Goal: Communication & Community: Answer question/provide support

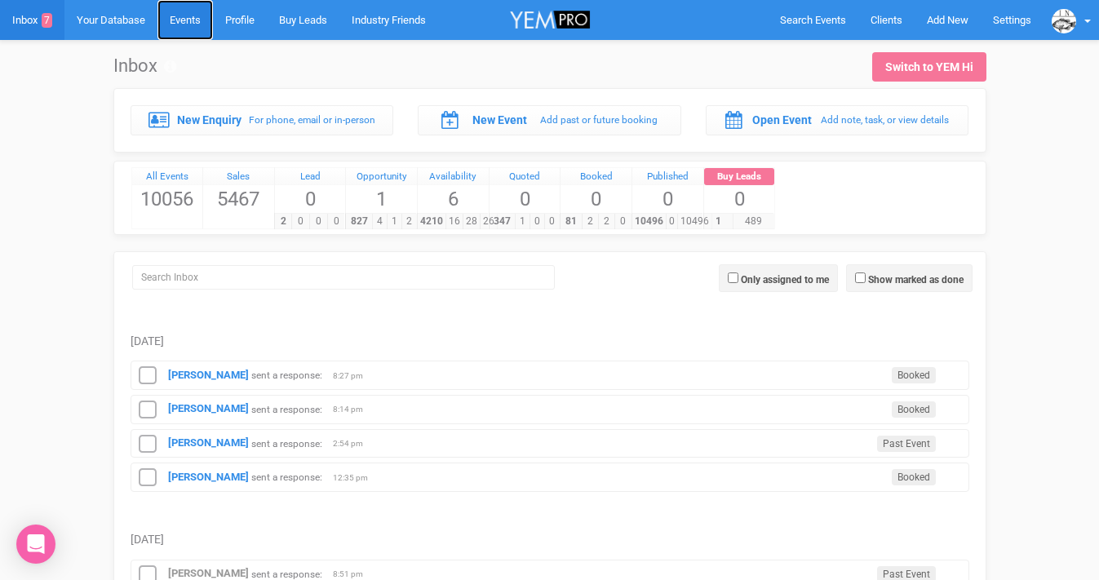
click at [187, 20] on link "Events" at bounding box center [184, 20] width 55 height 40
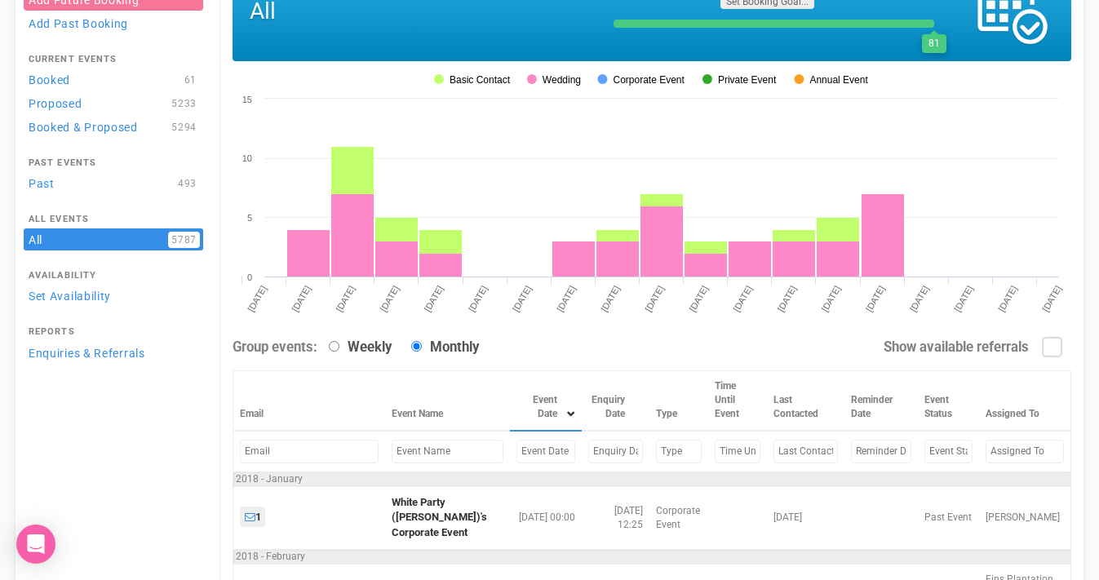
scroll to position [255, 0]
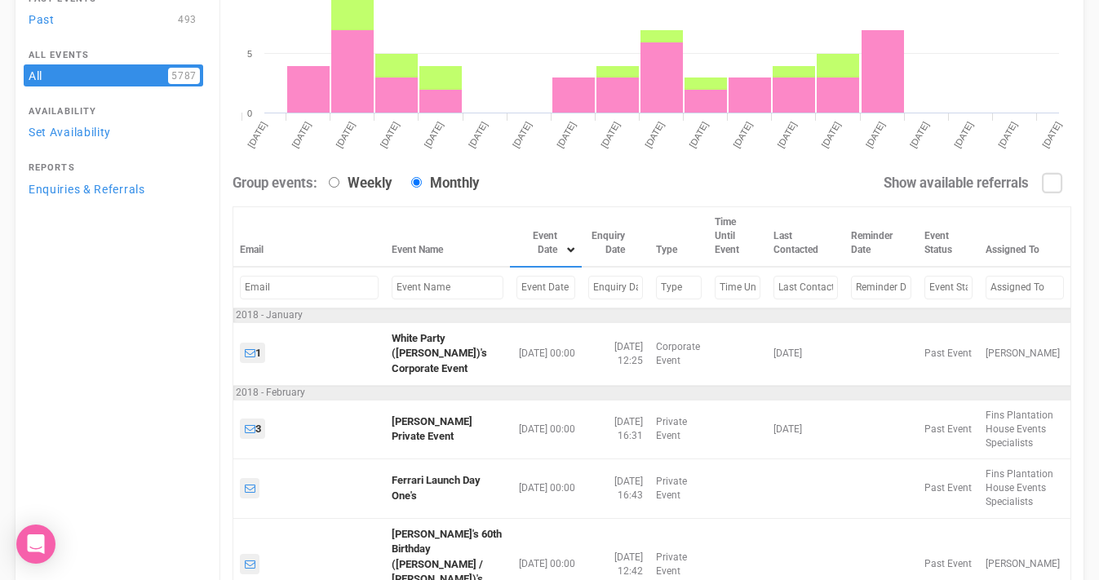
click at [416, 287] on input "text" at bounding box center [448, 288] width 112 height 24
click at [516, 287] on input "text" at bounding box center [545, 288] width 59 height 24
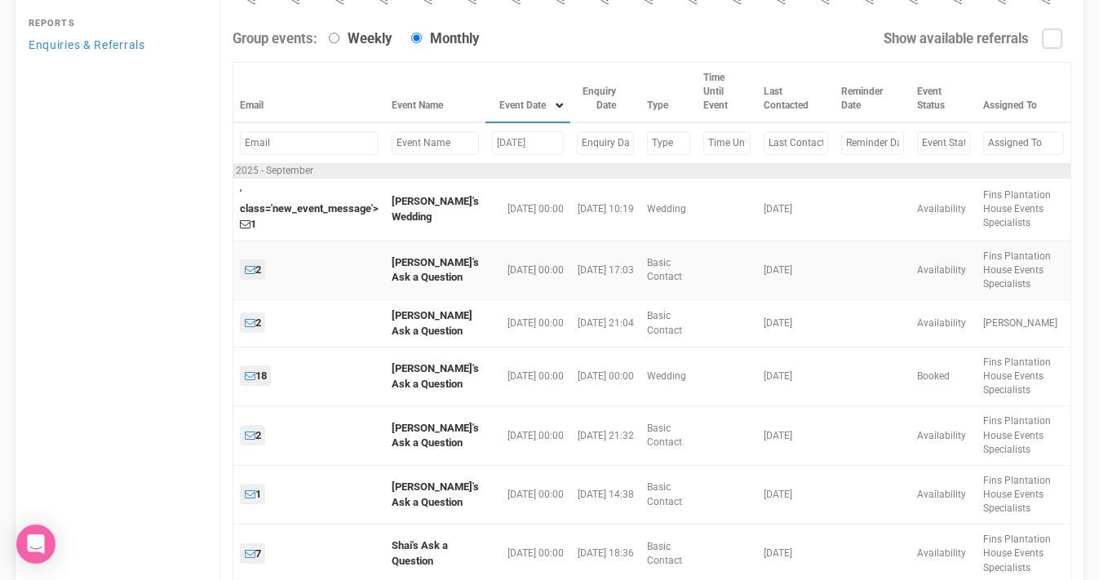
scroll to position [401, 0]
type input "September , 2025"
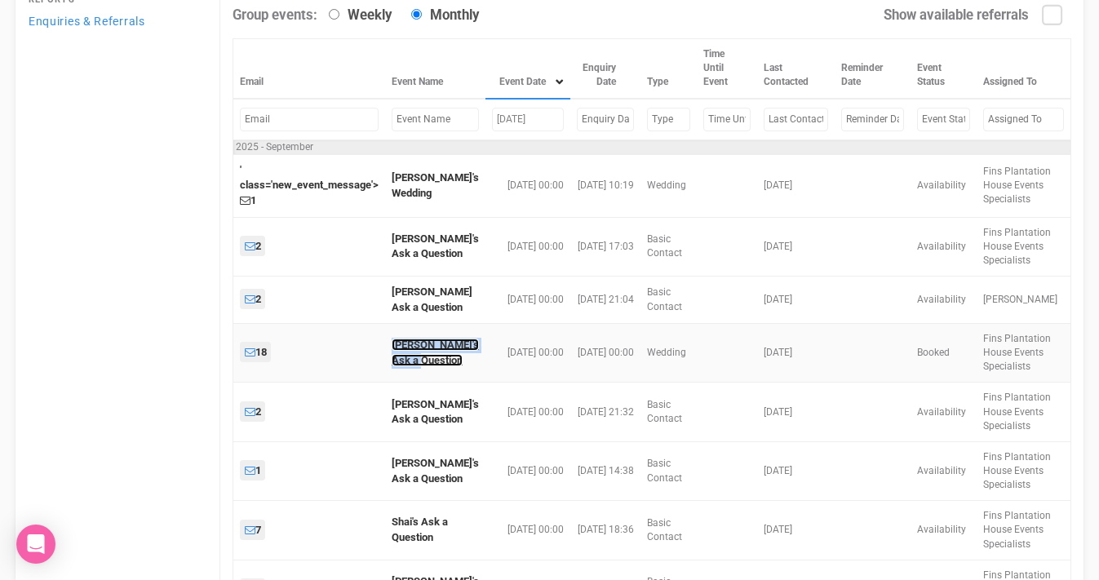
scroll to position [299, 0]
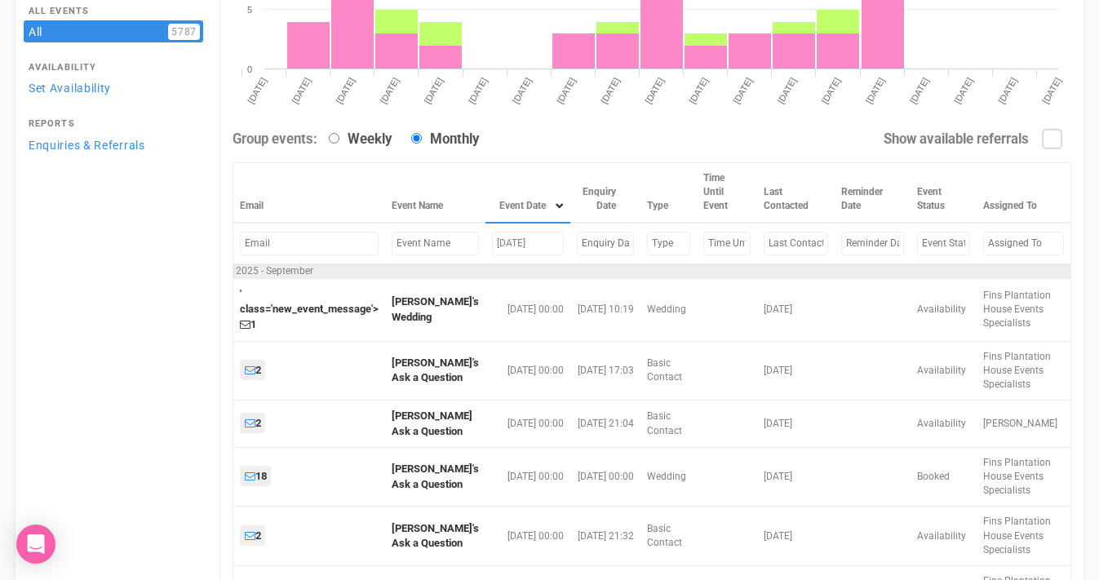
click at [930, 243] on input "text" at bounding box center [943, 244] width 53 height 24
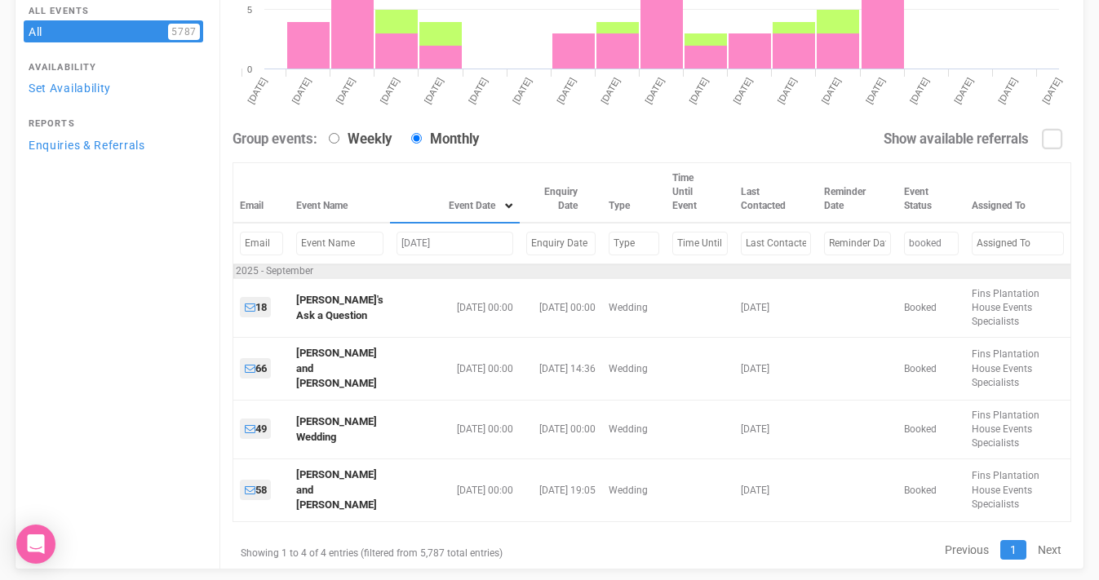
type input "booked"
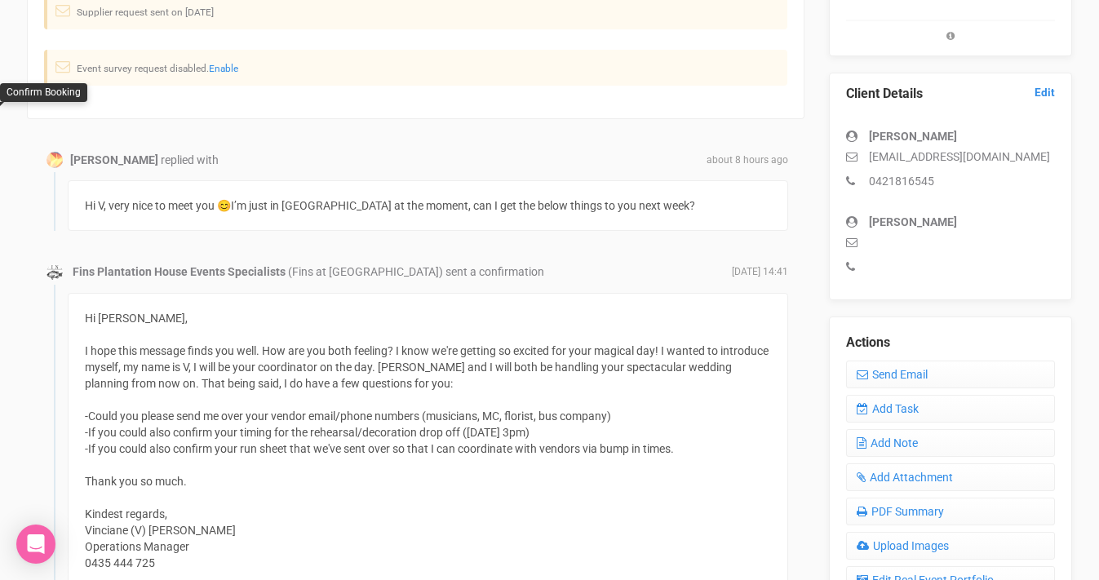
scroll to position [431, 0]
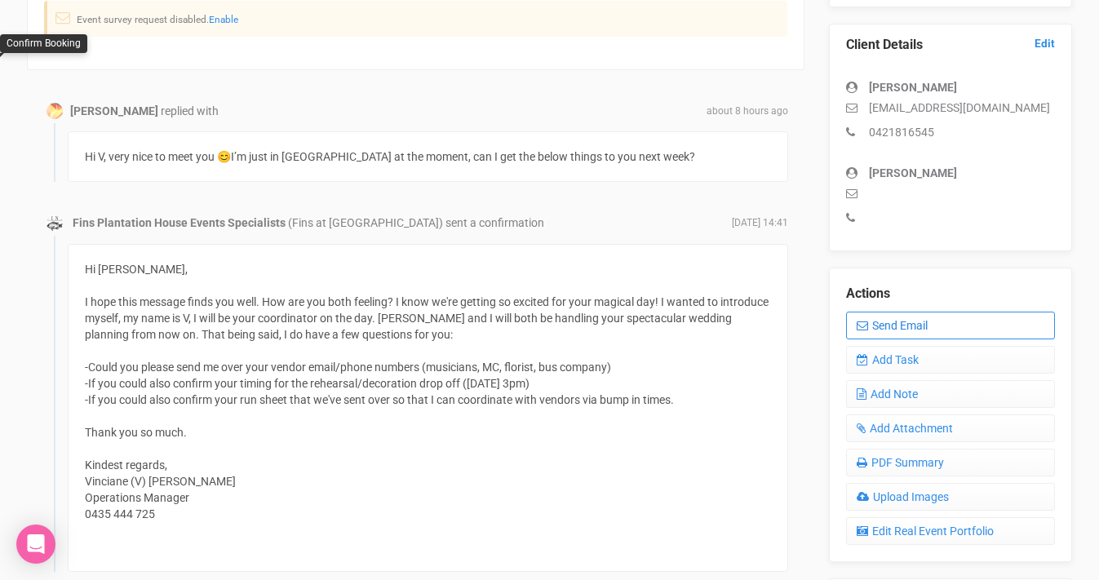
click at [908, 317] on link "Send Email" at bounding box center [950, 326] width 209 height 28
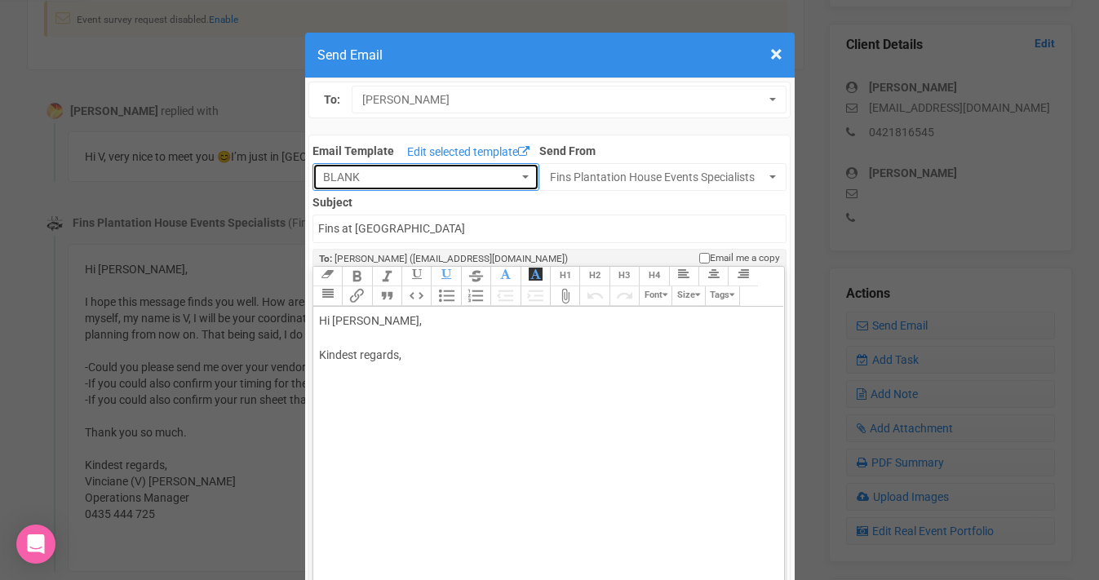
click at [467, 180] on span "BLANK" at bounding box center [420, 177] width 195 height 16
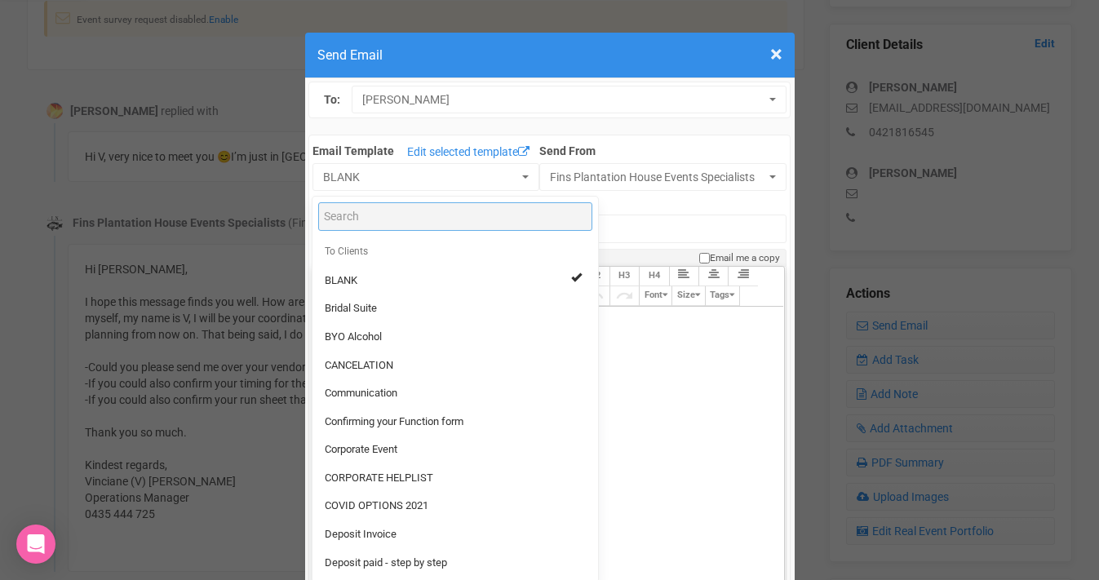
click at [374, 218] on input "Search" at bounding box center [455, 216] width 274 height 29
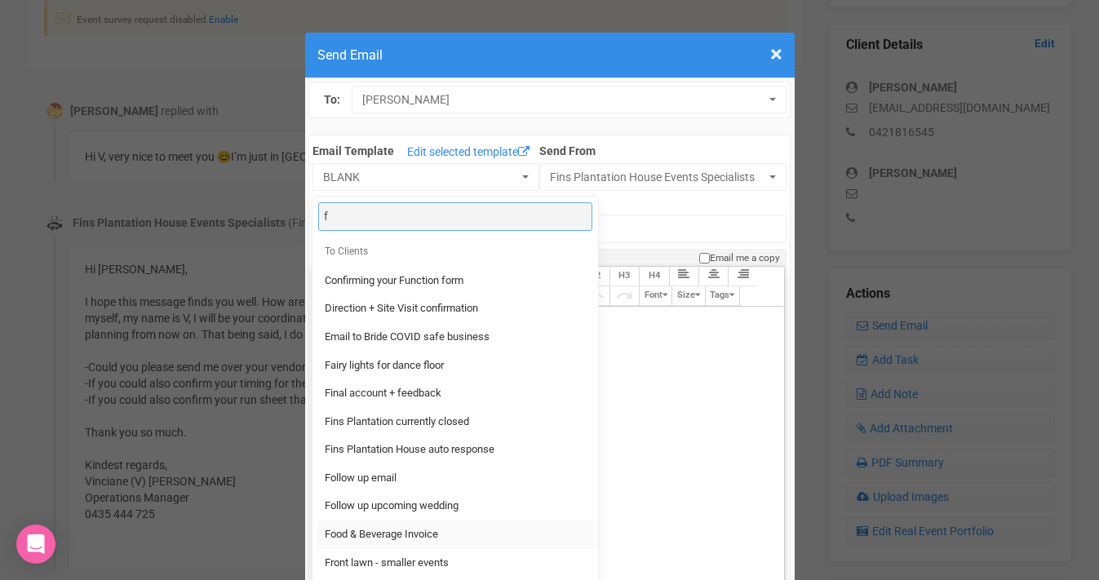
type input "f"
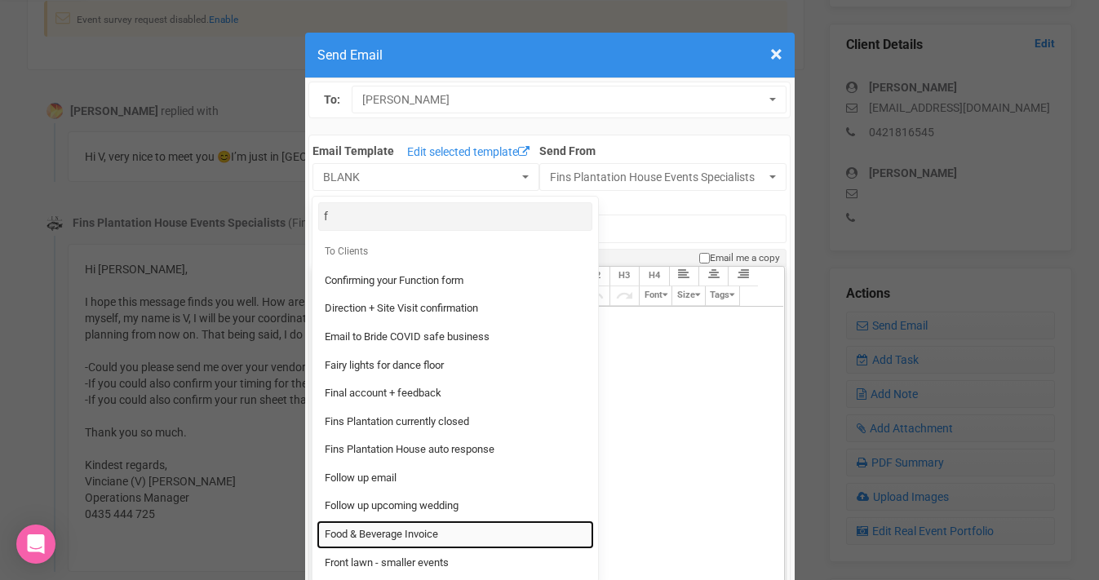
click at [398, 537] on span "Food & Beverage Invoice" at bounding box center [381, 534] width 113 height 15
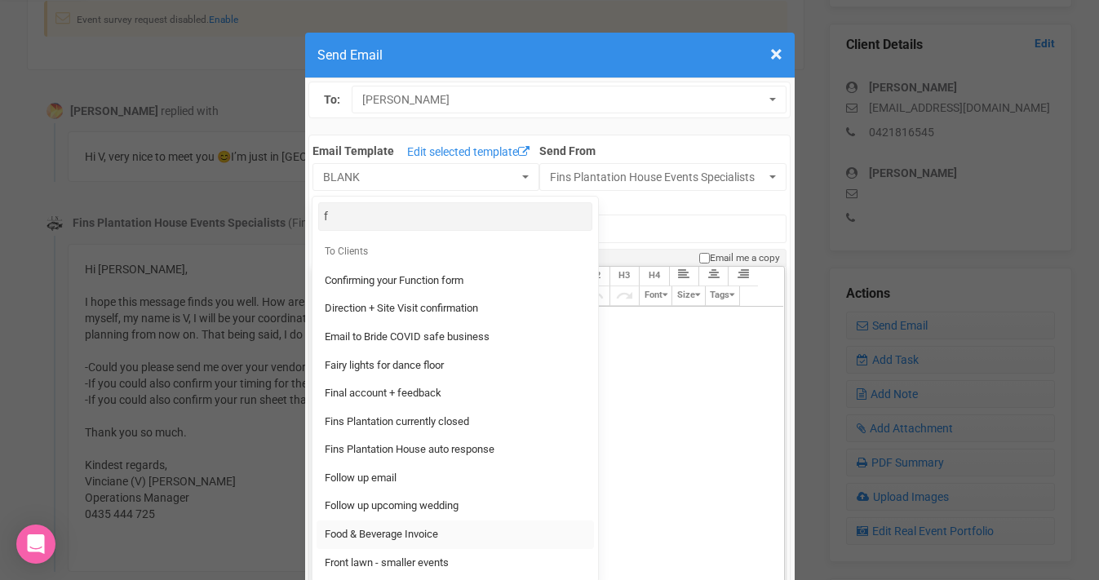
select select "327134"
type input "Fins Plantation House: Food & Beverage Invoice"
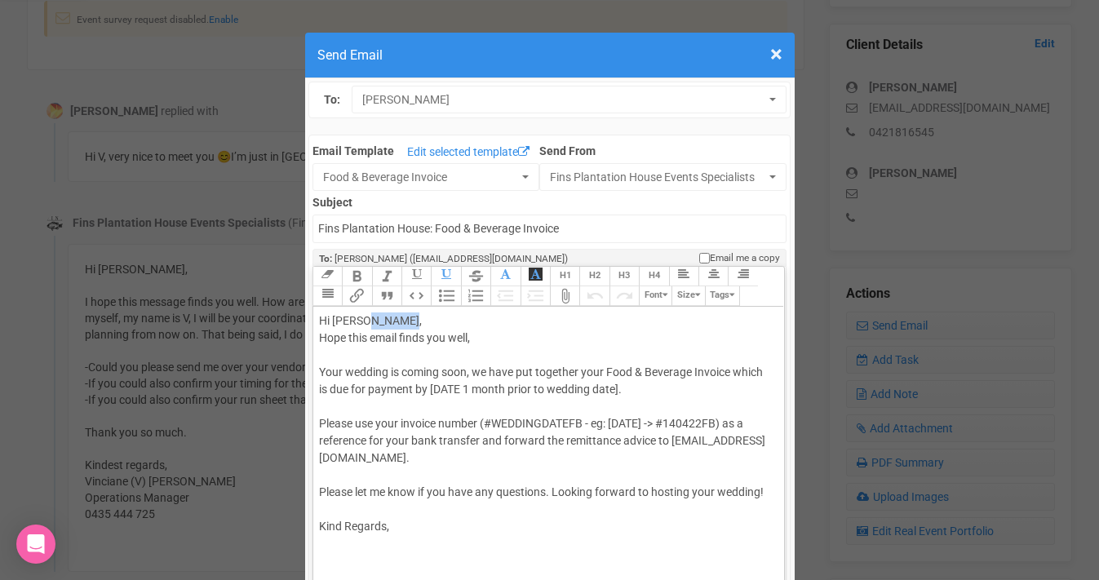
drag, startPoint x: 364, startPoint y: 321, endPoint x: 399, endPoint y: 321, distance: 35.1
click at [399, 321] on div "Hi Sarah Braniff, Hope this email finds you well, Your wedding is coming soon, …" at bounding box center [546, 423] width 454 height 223
click at [319, 338] on div "Hi Sarah, Hope this email finds you well, Your wedding is coming soon, we have …" at bounding box center [546, 423] width 454 height 223
click at [480, 338] on div "Hi Sarah, I hope this email finds you well, Your wedding is coming soon, we hav…" at bounding box center [546, 423] width 454 height 223
click at [381, 318] on div "Hi Sarah, I hope this email finds you well, Your wedding is coming soon, we hav…" at bounding box center [546, 423] width 454 height 223
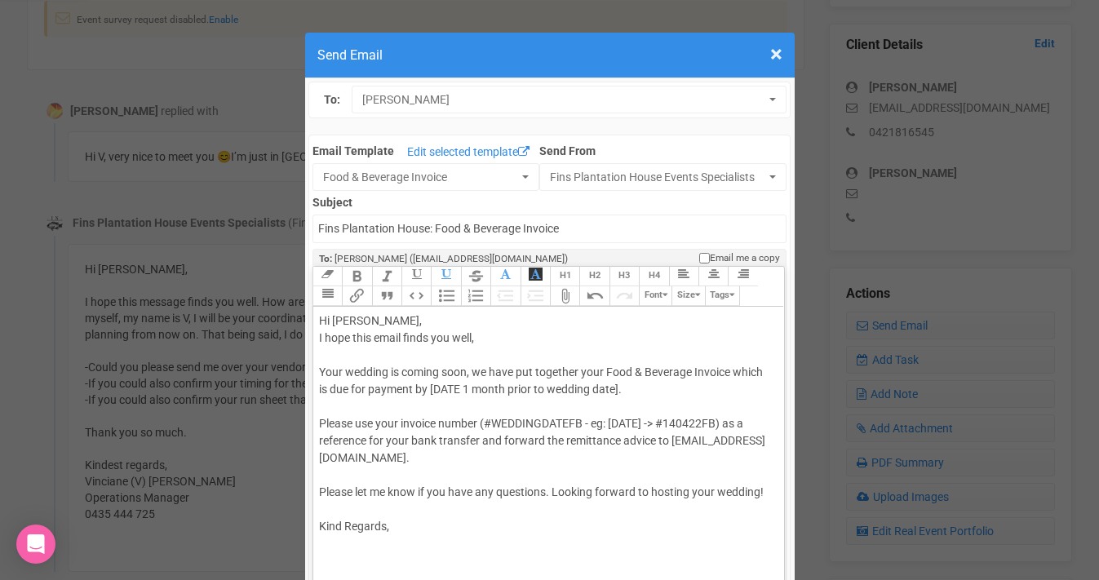
type trix-editor "<div>Hi Sarah,<br><br>I hope this email finds you well,&nbsp;<br><br>Your weddi…"
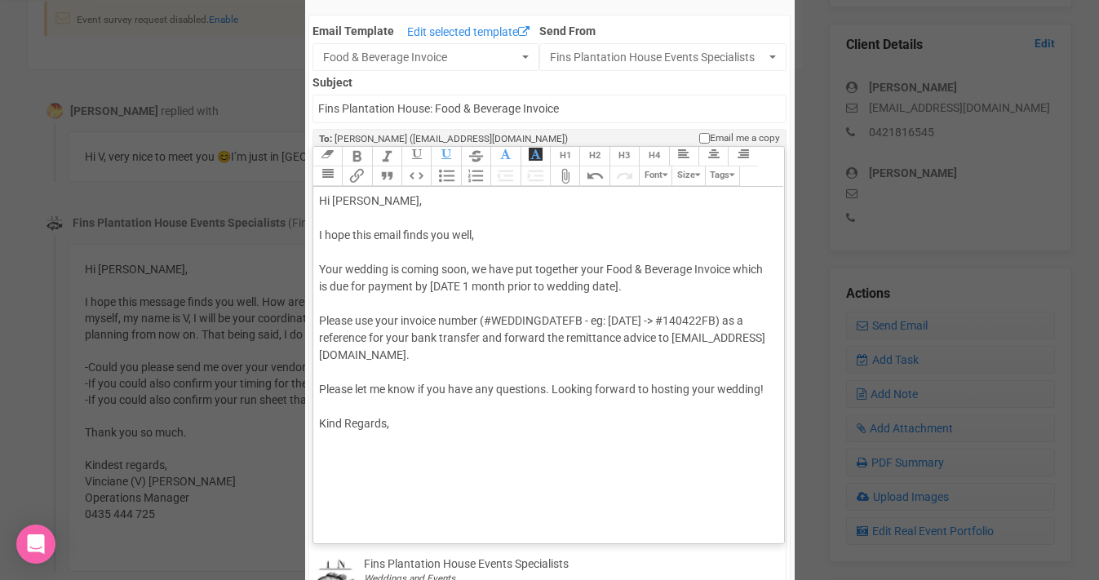
scroll to position [136, 0]
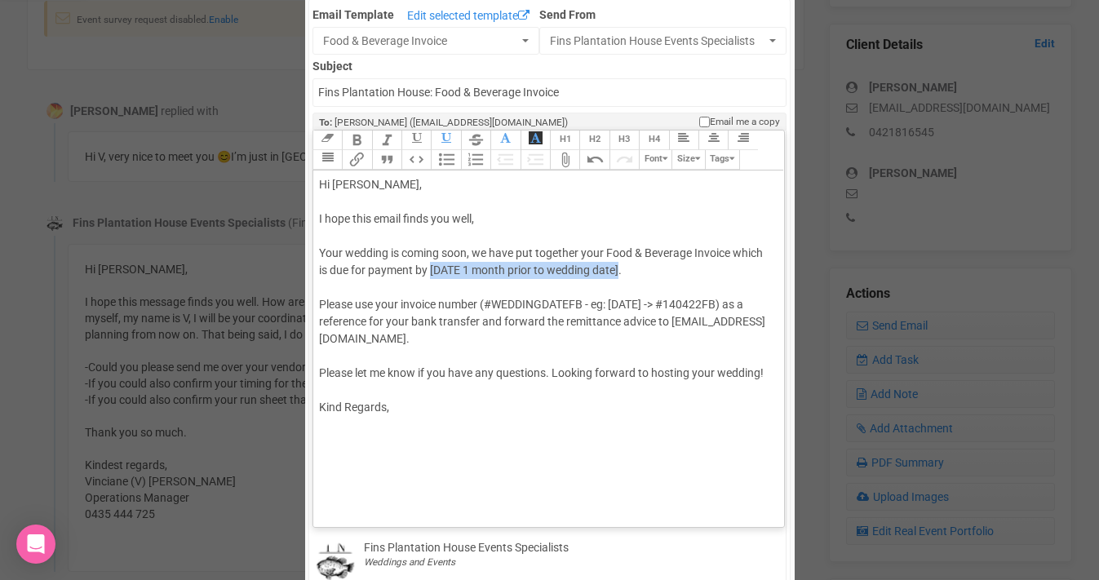
drag, startPoint x: 432, startPoint y: 270, endPoint x: 620, endPoint y: 263, distance: 188.6
click at [620, 263] on div "Hi Sarah, I hope this email finds you well, Your wedding is coming soon, we hav…" at bounding box center [546, 296] width 454 height 240
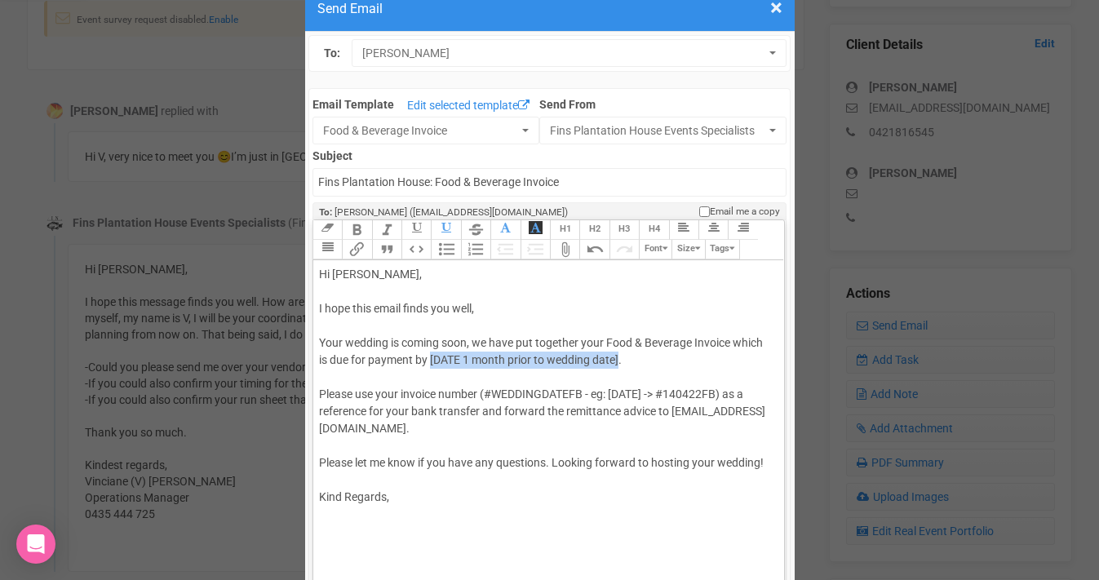
scroll to position [45, 0]
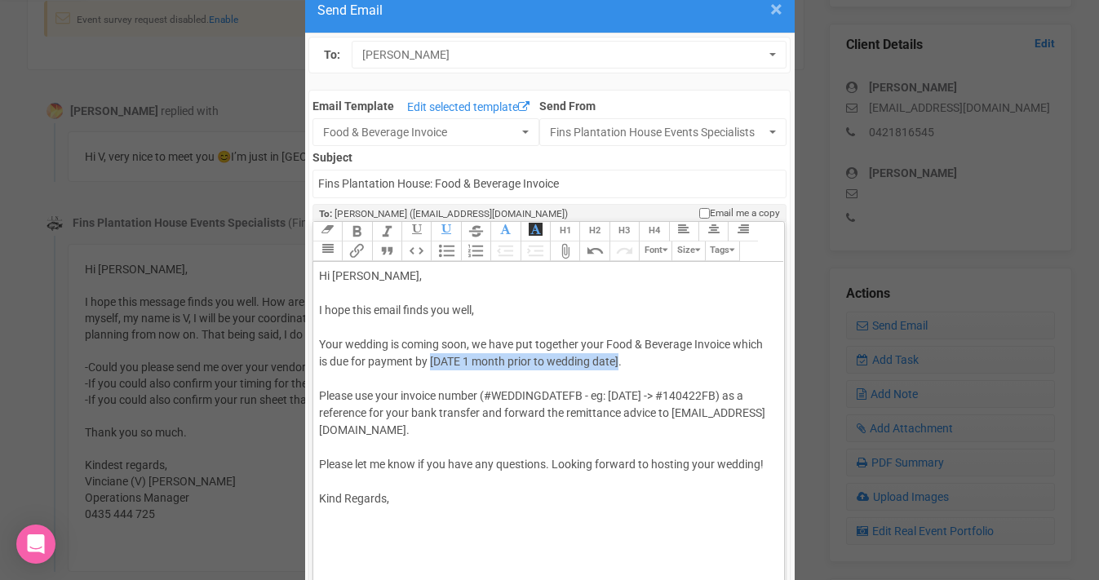
click at [773, 7] on span "×" at bounding box center [776, 9] width 12 height 27
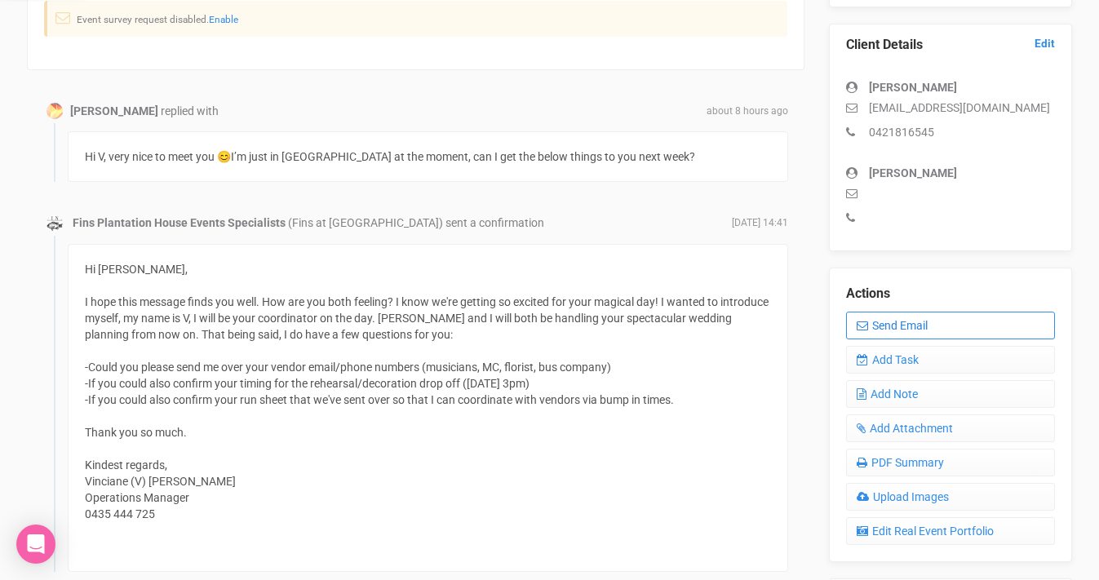
click at [893, 321] on link "Send Email" at bounding box center [950, 326] width 209 height 28
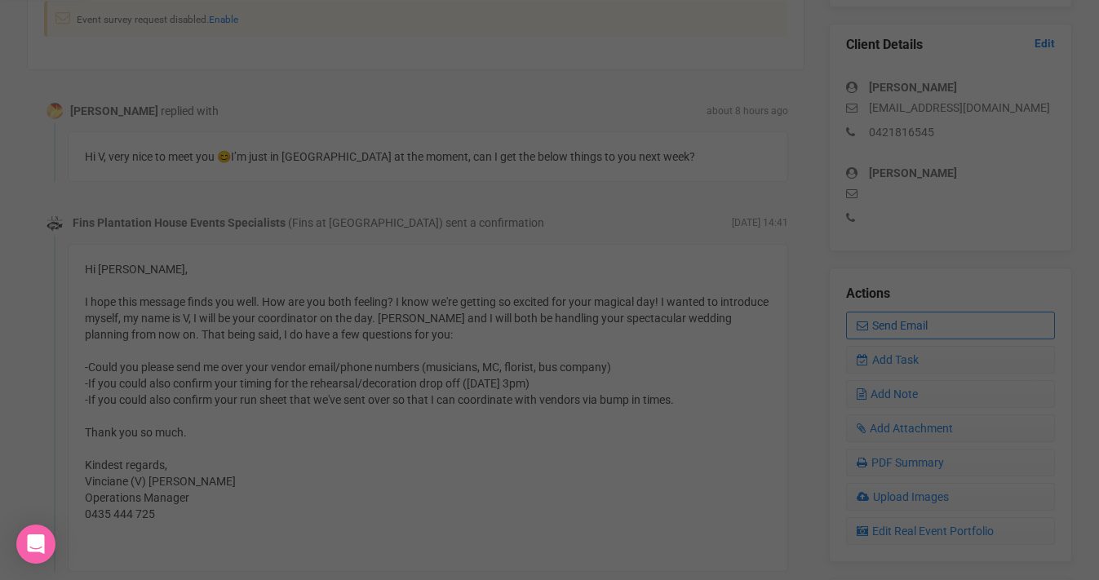
scroll to position [0, 0]
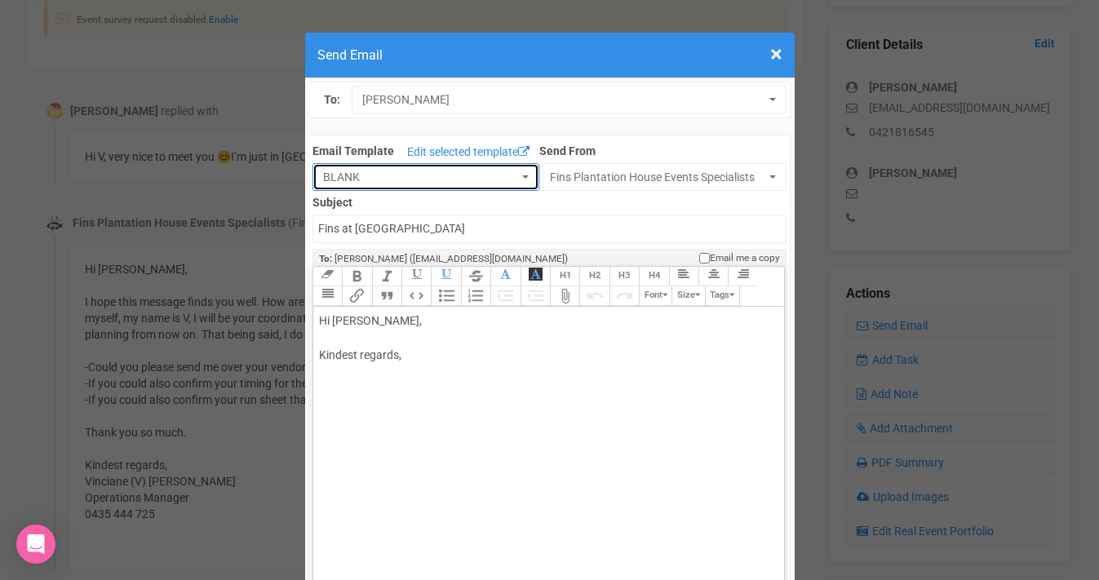
click at [489, 177] on span "BLANK" at bounding box center [420, 177] width 195 height 16
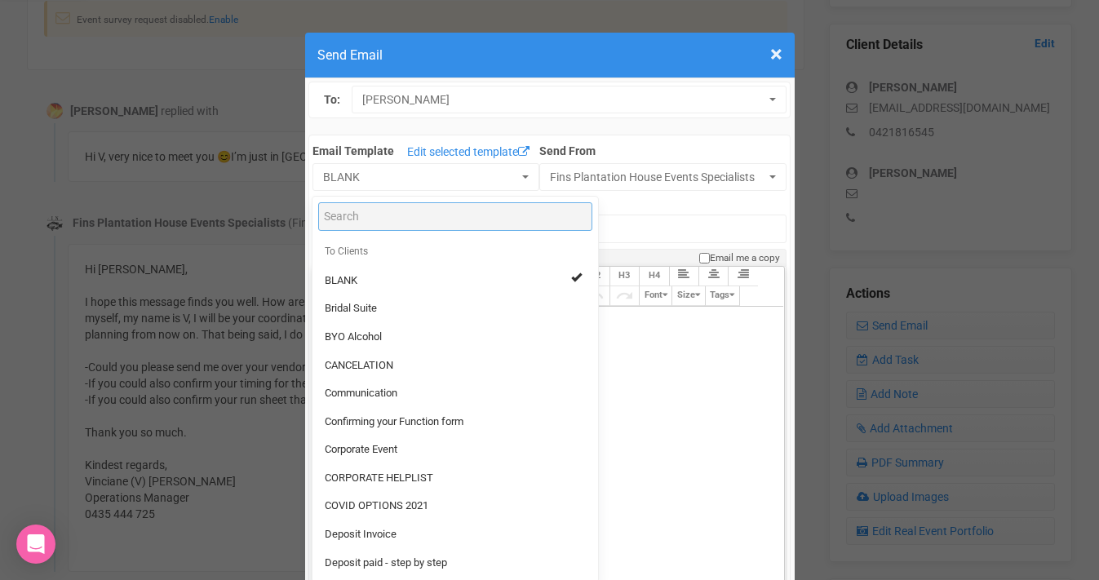
click at [392, 212] on input "Search" at bounding box center [455, 216] width 274 height 29
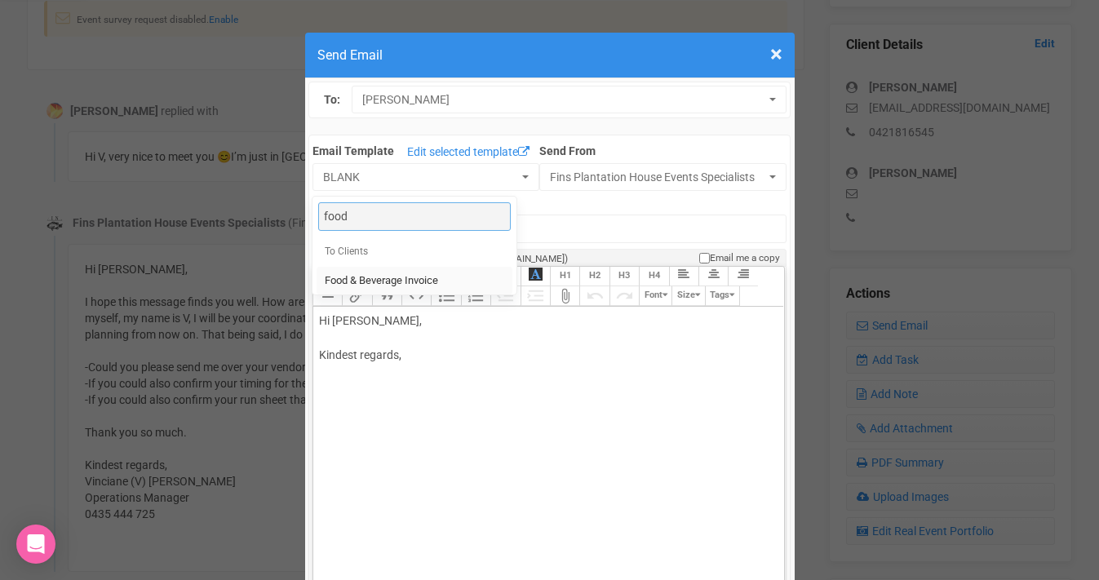
type input "food"
click at [386, 281] on span "Food & Beverage Invoice" at bounding box center [381, 280] width 113 height 15
select select "327134"
type input "Fins Plantation House: Food & Beverage Invoice"
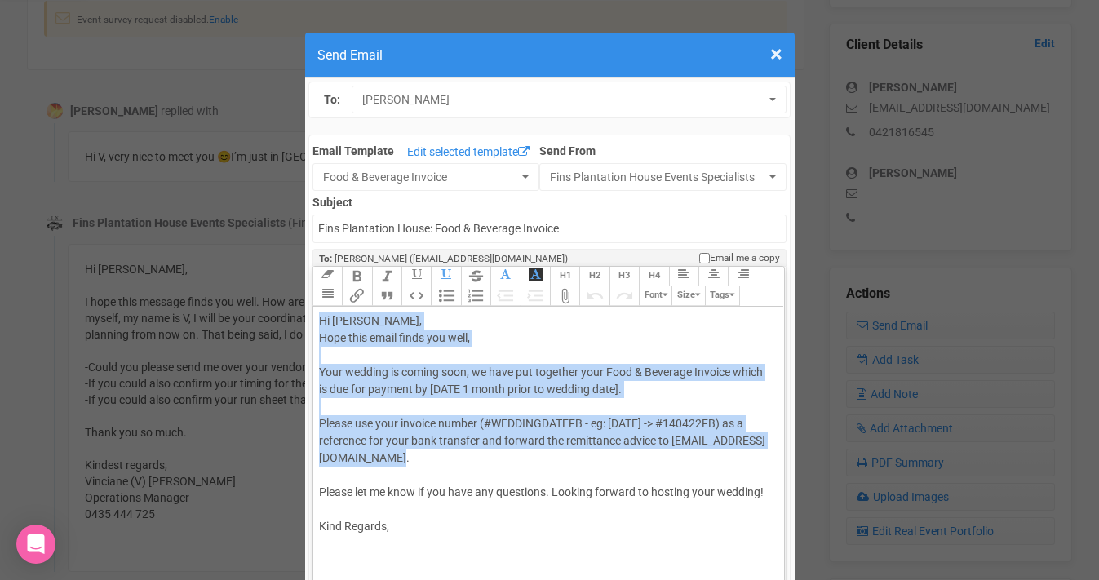
drag, startPoint x: 318, startPoint y: 321, endPoint x: 427, endPoint y: 463, distance: 179.3
click at [427, 463] on div "Hi Sarah Braniff, Hope this email finds you well, Your wedding is coming soon, …" at bounding box center [546, 423] width 454 height 223
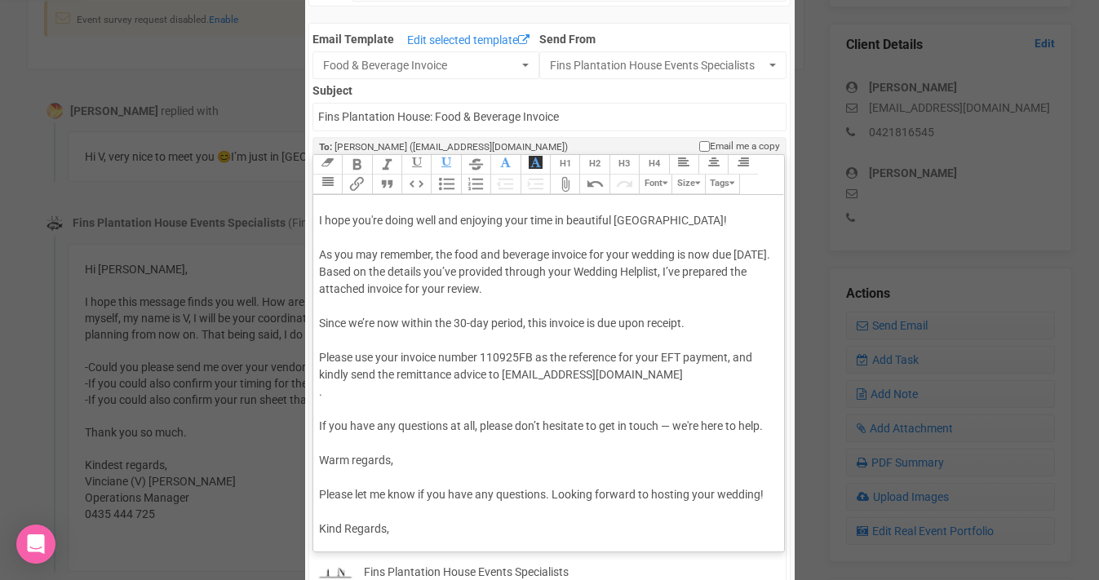
scroll to position [120, 0]
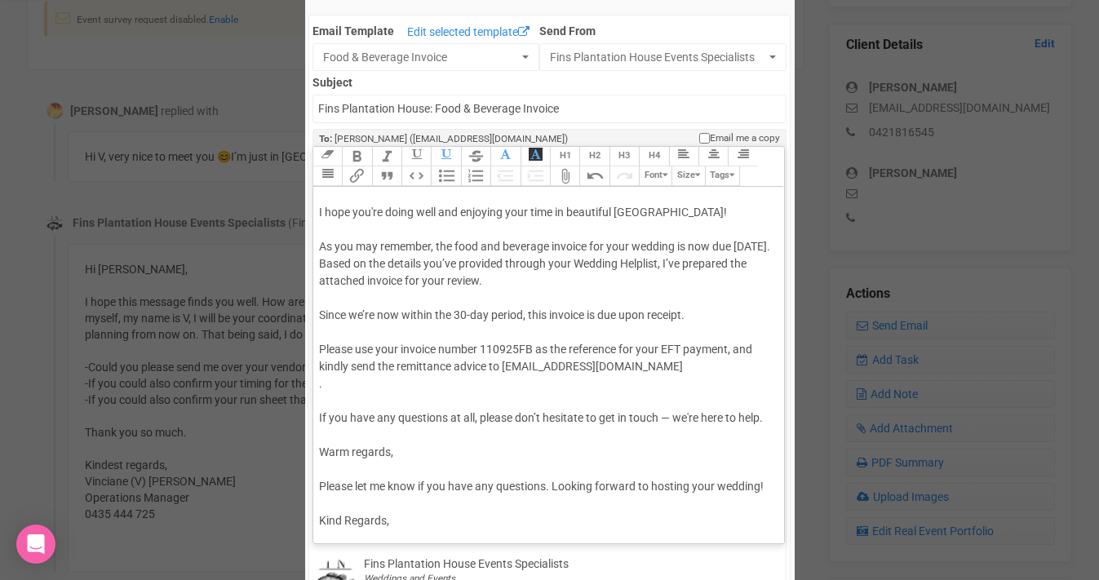
click at [345, 392] on div "Hi Sarah, I hope you're doing well and enjoying your time in beautiful Bali! As…" at bounding box center [546, 350] width 454 height 360
click at [662, 417] on div "Hi Sarah, I hope you're doing well and enjoying your time in beautiful Bali! As…" at bounding box center [546, 350] width 454 height 360
drag, startPoint x: 601, startPoint y: 417, endPoint x: 766, endPoint y: 416, distance: 164.8
click at [766, 416] on div "Hi Sarah, I hope you're doing well and enjoying your time in beautiful Bali! As…" at bounding box center [546, 350] width 454 height 360
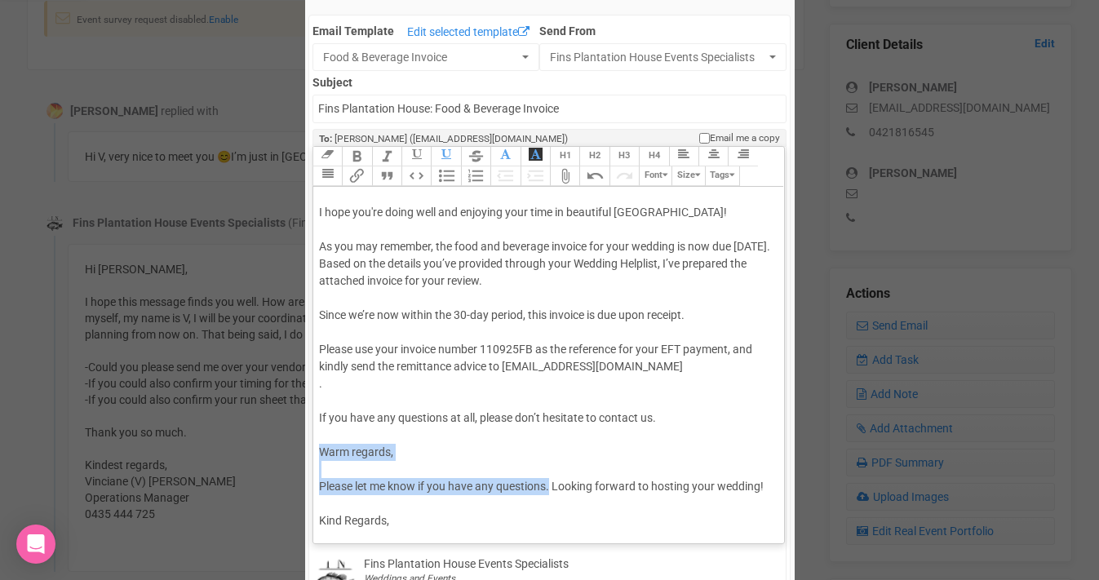
drag, startPoint x: 317, startPoint y: 450, endPoint x: 552, endPoint y: 489, distance: 238.2
click at [552, 489] on trix-editor "Hi Sarah, I hope you're doing well and enjoying your time in beautiful Bali! As…" at bounding box center [548, 361] width 471 height 348
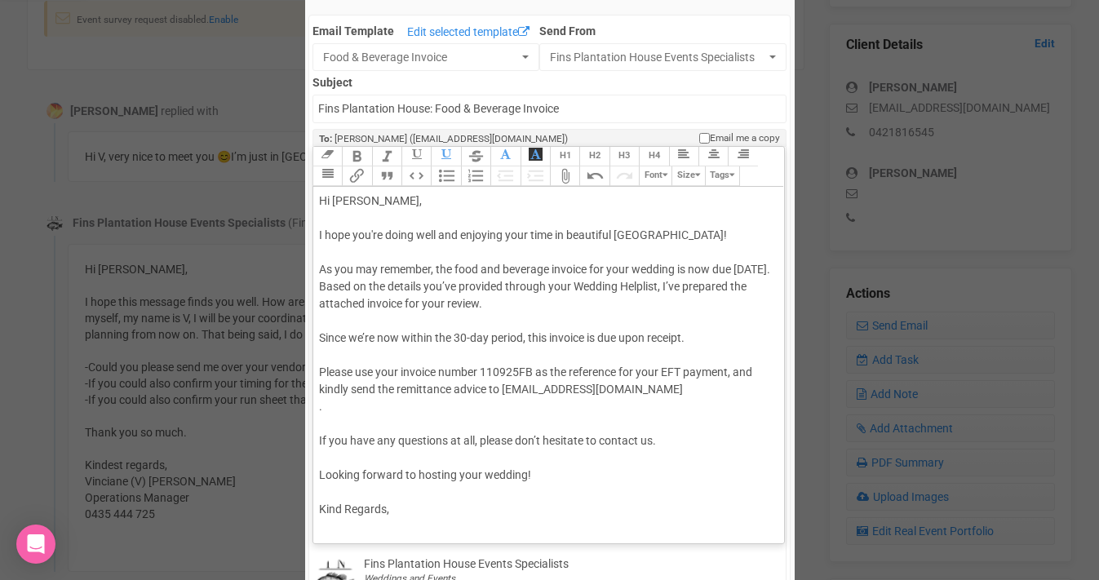
scroll to position [0, 0]
drag, startPoint x: 395, startPoint y: 507, endPoint x: 281, endPoint y: 507, distance: 114.2
click at [281, 507] on div "× Close Send Email To: Sarah Braniff Sarah Braniff Sarah Braniff Email Template…" at bounding box center [549, 544] width 1099 height 1278
click at [375, 232] on div "Hi Sarah, I hope you're doing well and enjoying your time in beautiful Bali! As…" at bounding box center [546, 364] width 454 height 343
drag, startPoint x: 577, startPoint y: 234, endPoint x: 626, endPoint y: 234, distance: 48.9
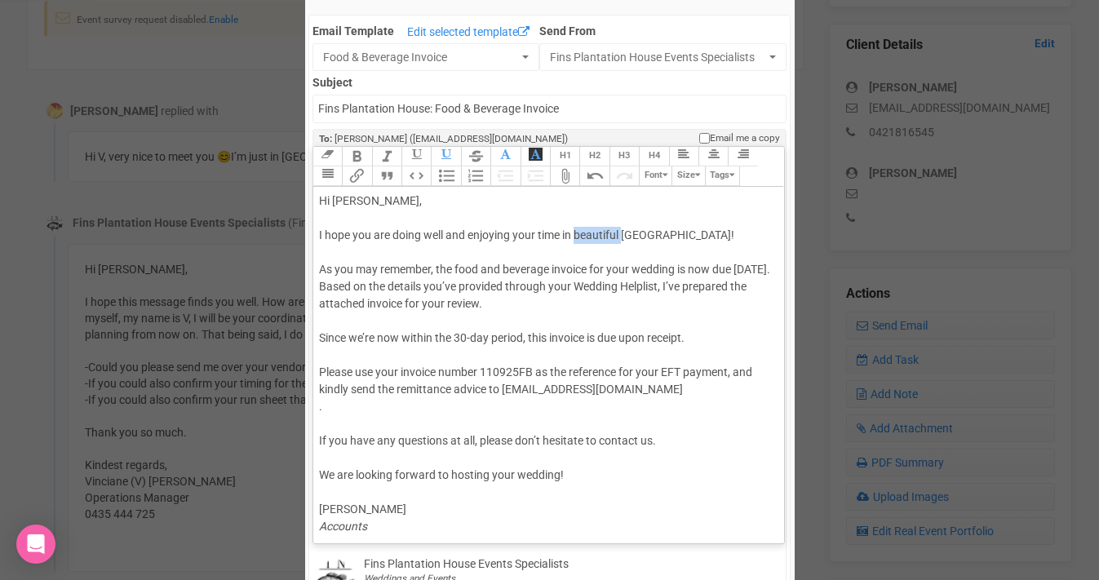
click at [626, 234] on div "Hi Sarah, I hope you are doing well and enjoying your time in beautiful Bali! A…" at bounding box center [546, 364] width 454 height 343
drag, startPoint x: 691, startPoint y: 271, endPoint x: 718, endPoint y: 268, distance: 27.1
click at [718, 268] on div "Hi Sarah, I hope you are doing well and enjoying your time in Bali! As you may …" at bounding box center [546, 364] width 454 height 343
drag, startPoint x: 737, startPoint y: 268, endPoint x: 358, endPoint y: 283, distance: 379.6
click at [358, 283] on div "Hi Sarah, I hope you are doing well and enjoying your time in Bali! As you may …" at bounding box center [546, 364] width 454 height 343
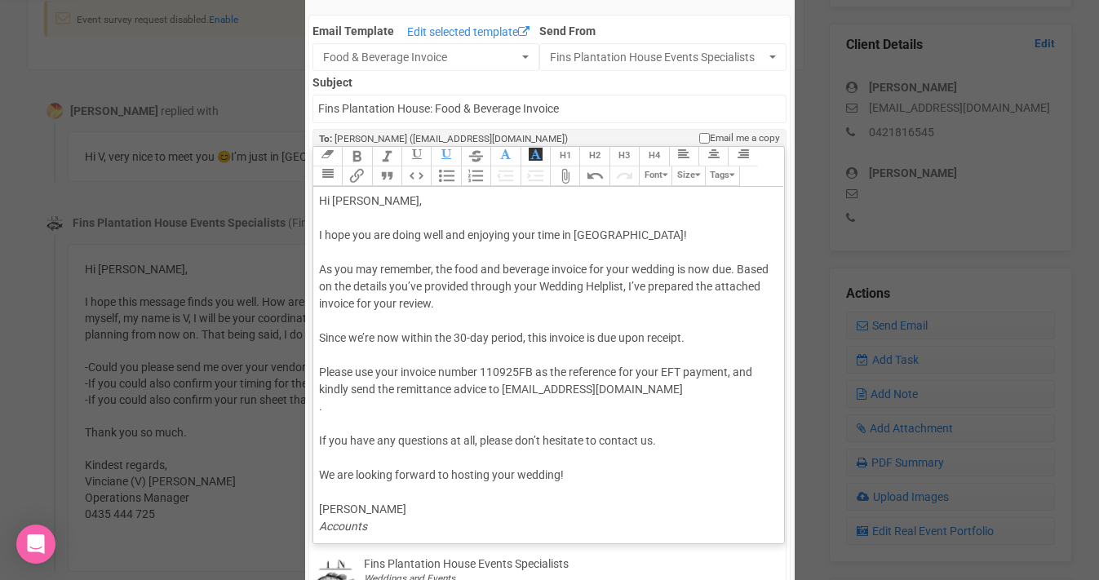
click at [635, 284] on div "Hi Sarah, I hope you are doing well and enjoying your time in Bali! As you may …" at bounding box center [546, 364] width 454 height 343
click at [366, 334] on div "Hi Sarah, I hope you are doing well and enjoying your time in Bali! As you may …" at bounding box center [546, 364] width 454 height 343
click at [328, 357] on div "Hi Sarah, I hope you are doing well and enjoying your time in Bali! As you may …" at bounding box center [546, 364] width 454 height 343
click at [483, 371] on div "Hi Sarah, I hope you are doing well and enjoying your time in Bali! As you may …" at bounding box center [546, 364] width 454 height 343
click at [538, 366] on div "Hi Sarah, I hope you are doing well and enjoying your time in Bali! As you may …" at bounding box center [546, 364] width 454 height 343
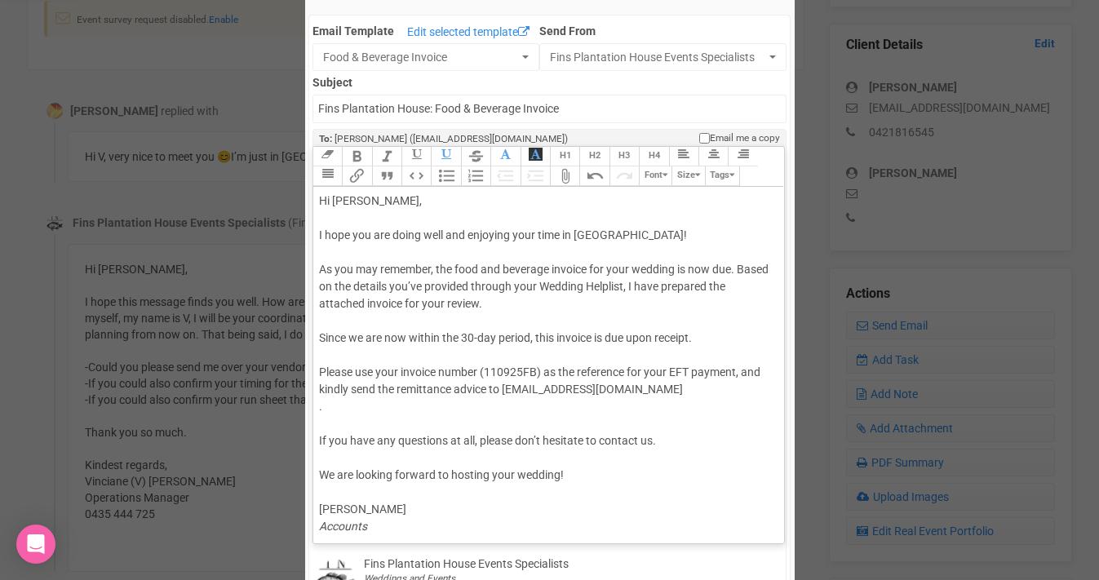
click at [742, 371] on div "Hi Sarah, I hope you are doing well and enjoying your time in Bali! As you may …" at bounding box center [546, 364] width 454 height 343
drag, startPoint x: 317, startPoint y: 387, endPoint x: 352, endPoint y: 385, distance: 34.3
click at [352, 386] on trix-editor "Hi Sarah, I hope you are doing well and enjoying your time in Bali! As you may …" at bounding box center [548, 361] width 471 height 348
click at [328, 419] on div "Hi Sarah, I hope you are doing well and enjoying your time in Bali! As you may …" at bounding box center [546, 364] width 454 height 343
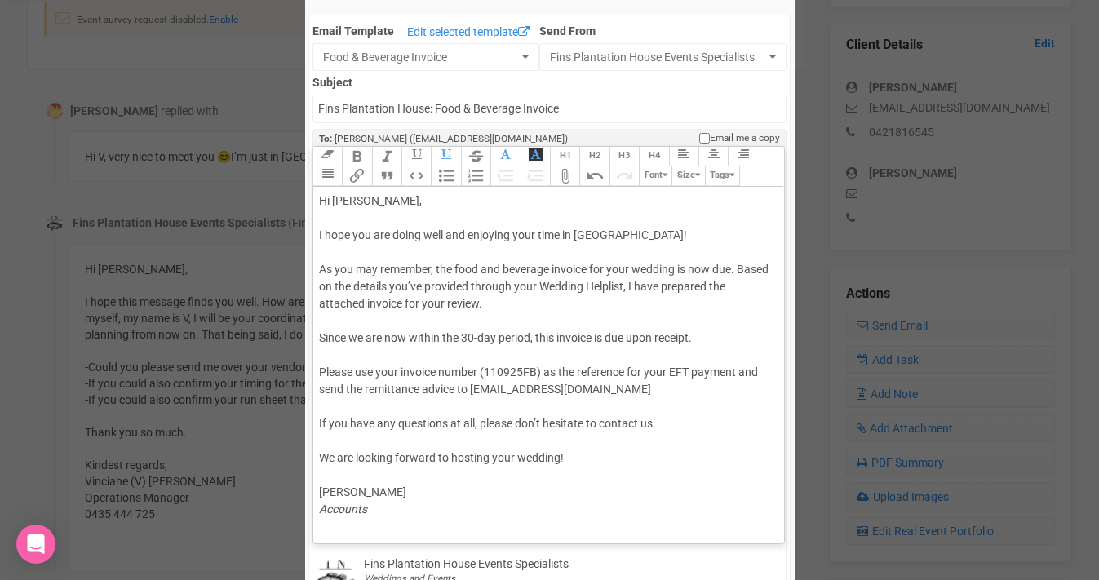
click at [537, 422] on div "Hi Sarah, I hope you are doing well and enjoying your time in Bali! As you may …" at bounding box center [546, 355] width 454 height 325
type trix-editor "<div>Hi Sarah,<br><br>I hope you are doing well and enjoying your time in Bali!…"
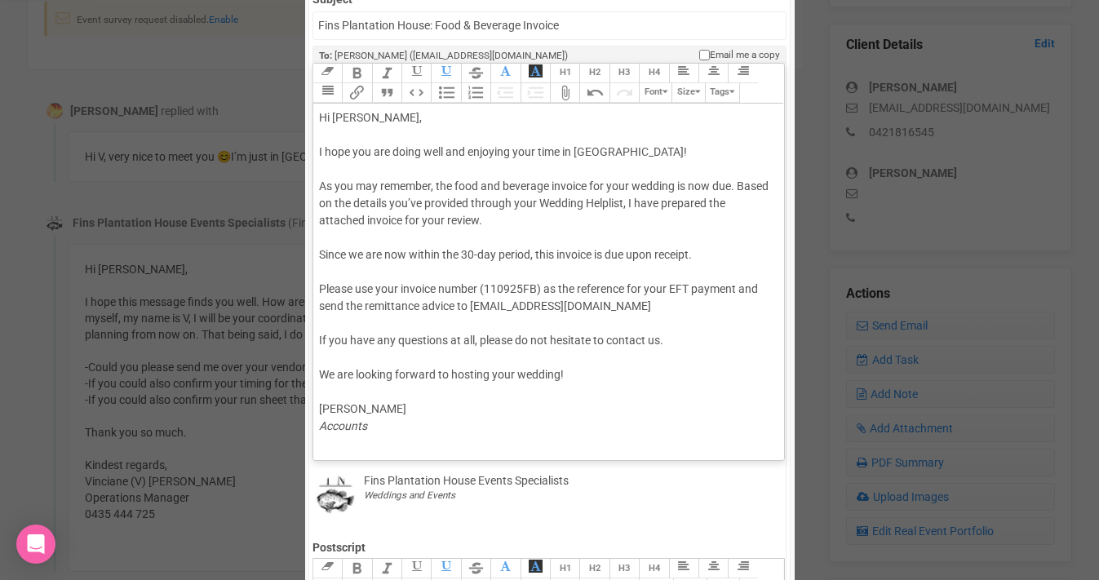
scroll to position [225, 0]
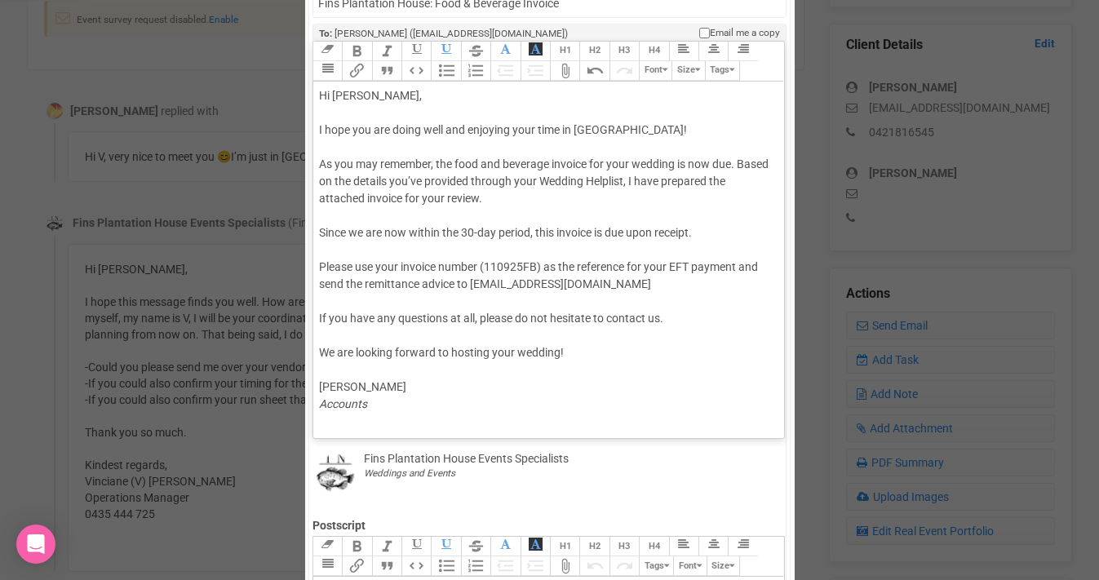
click at [334, 213] on div "Hi Sarah, I hope you are doing well and enjoying your time in Bali! As you may …" at bounding box center [546, 249] width 454 height 325
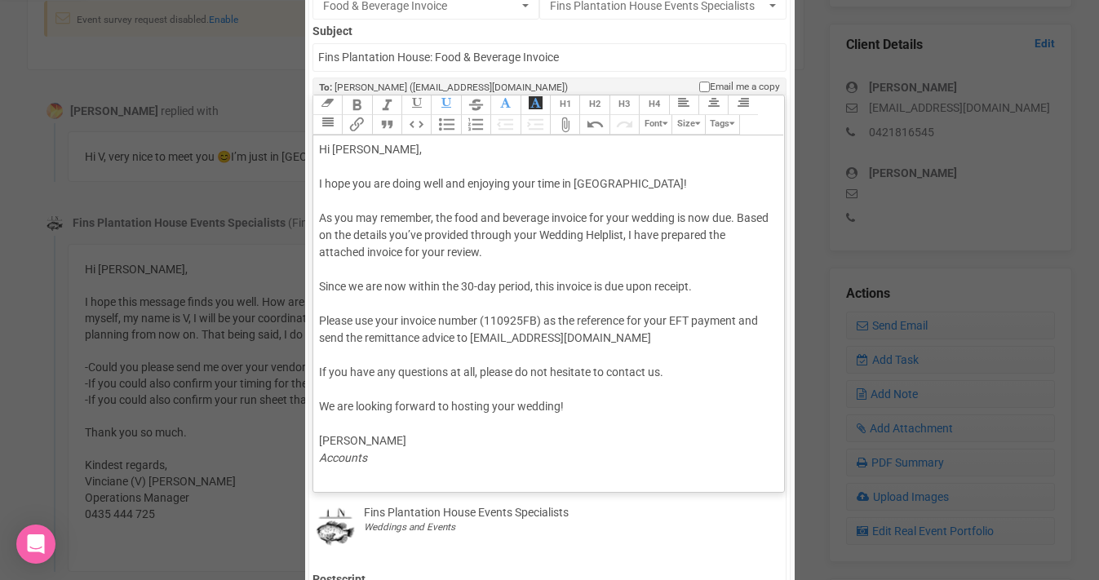
scroll to position [148, 0]
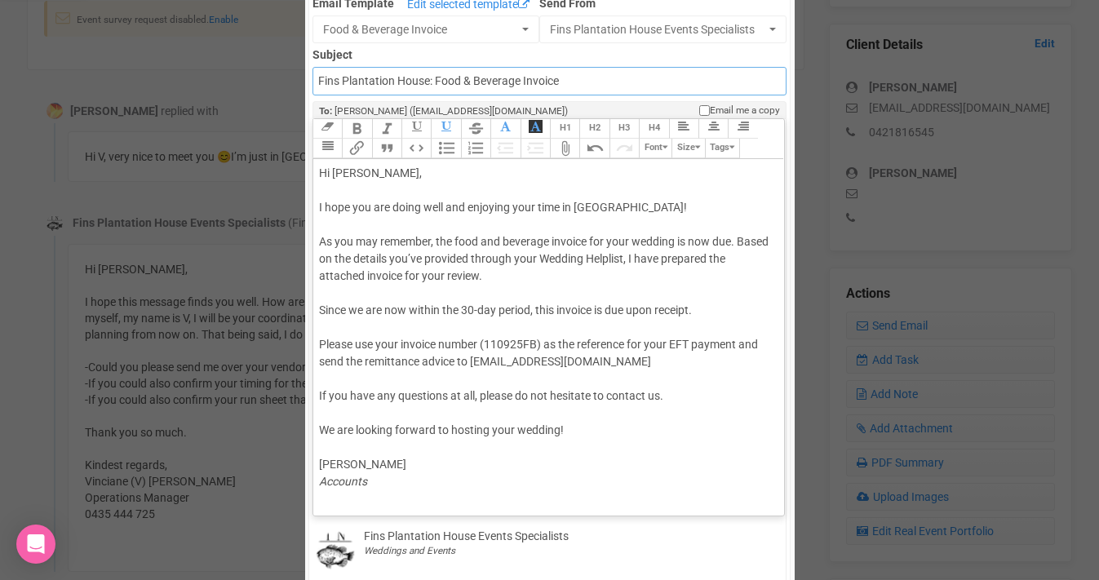
click at [319, 81] on input "Fins Plantation House: Food & Beverage Invoice" at bounding box center [549, 81] width 474 height 29
click at [489, 79] on input "Accounts - Fins Plantation House: Food & Beverage Invoice" at bounding box center [549, 81] width 474 height 29
click at [399, 81] on input "Accounts - Fins Plantation House - Food & Beverage Invoice" at bounding box center [549, 81] width 474 height 29
type input "Accounts - Fins at Plantation House - Food & Beverage Invoice"
click at [607, 258] on div "Hi Sarah, I hope you are doing well and enjoying your time in Bali! As you may …" at bounding box center [546, 327] width 454 height 325
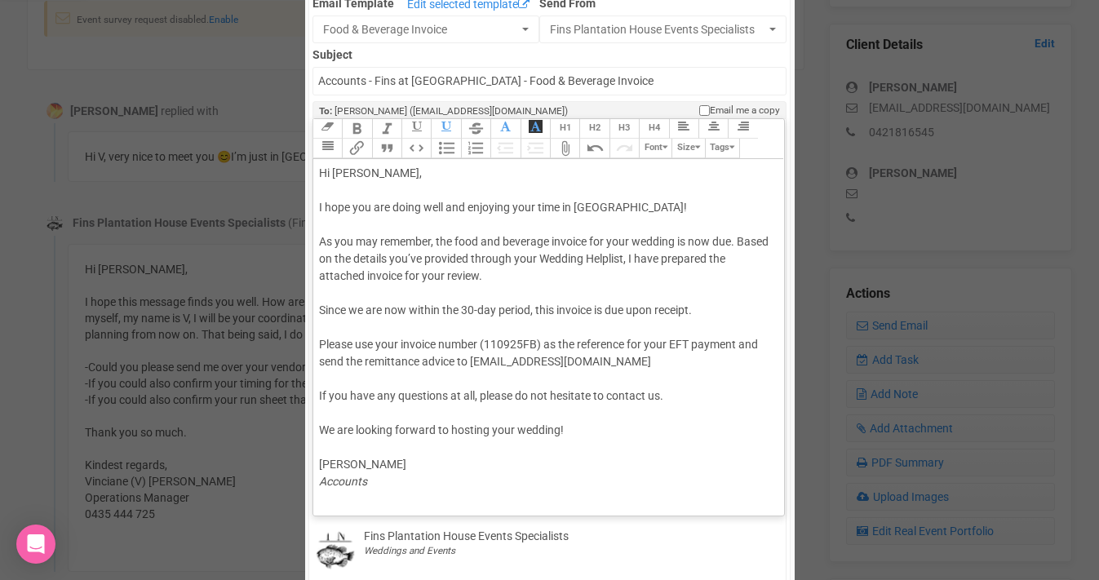
click at [327, 291] on div "Hi Sarah, I hope you are doing well and enjoying your time in Bali! As you may …" at bounding box center [546, 327] width 454 height 325
click at [565, 149] on button "Attach Files" at bounding box center [564, 149] width 29 height 20
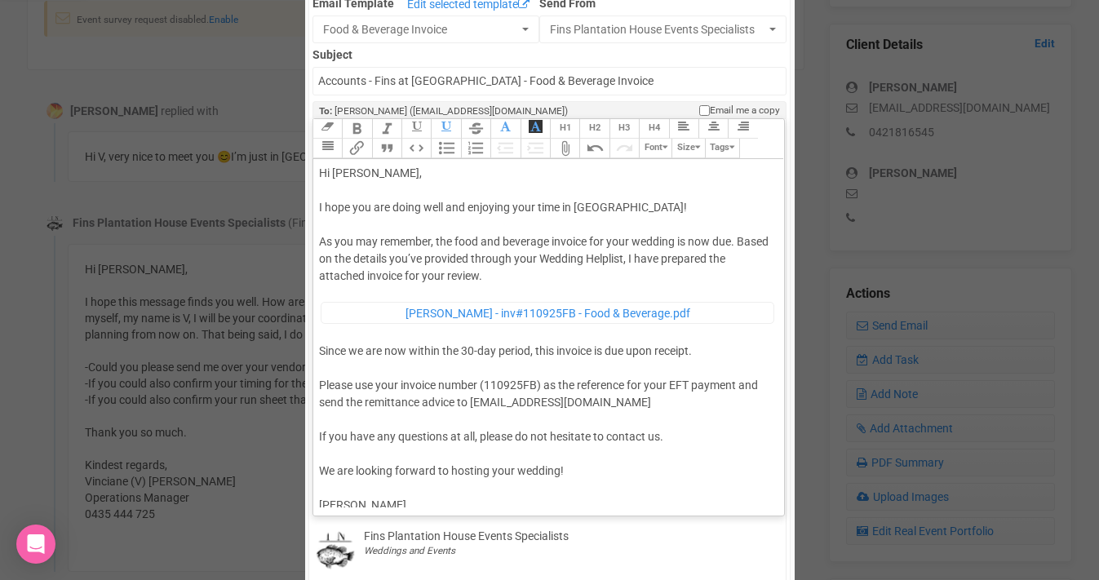
click at [362, 171] on div "Hi Sarah, I hope you are doing well and enjoying your time in Bali! As you may …" at bounding box center [546, 348] width 454 height 366
click at [603, 206] on div "Hi Sarah & Julian, I hope you are doing well and enjoying your time in Bali! As…" at bounding box center [546, 348] width 454 height 366
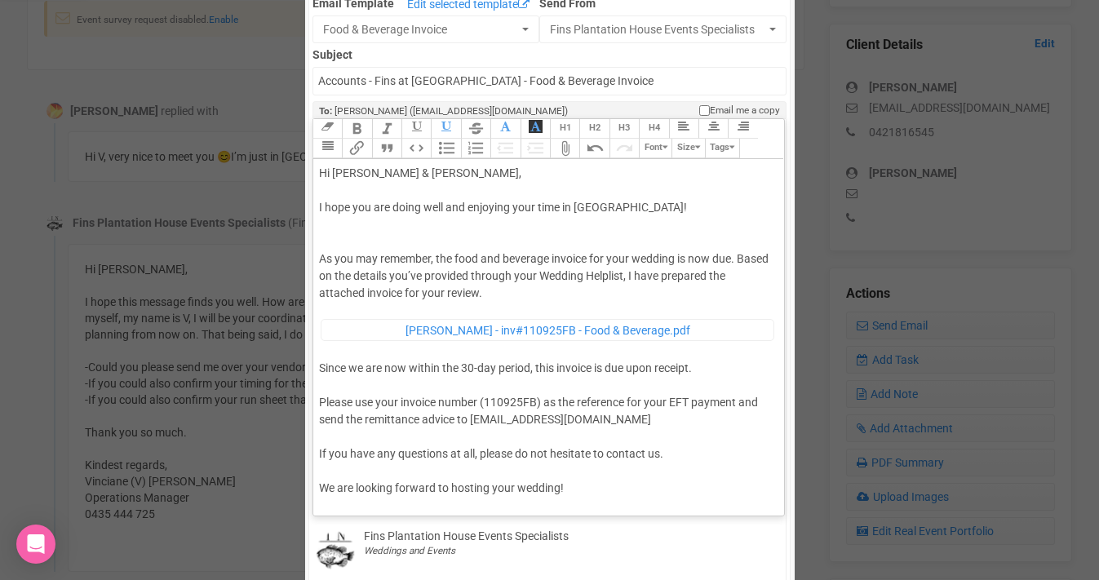
type trix-editor "<div>Hi Sarah &amp; Julian,<br><br>I hope you are doing well and enjoying your …"
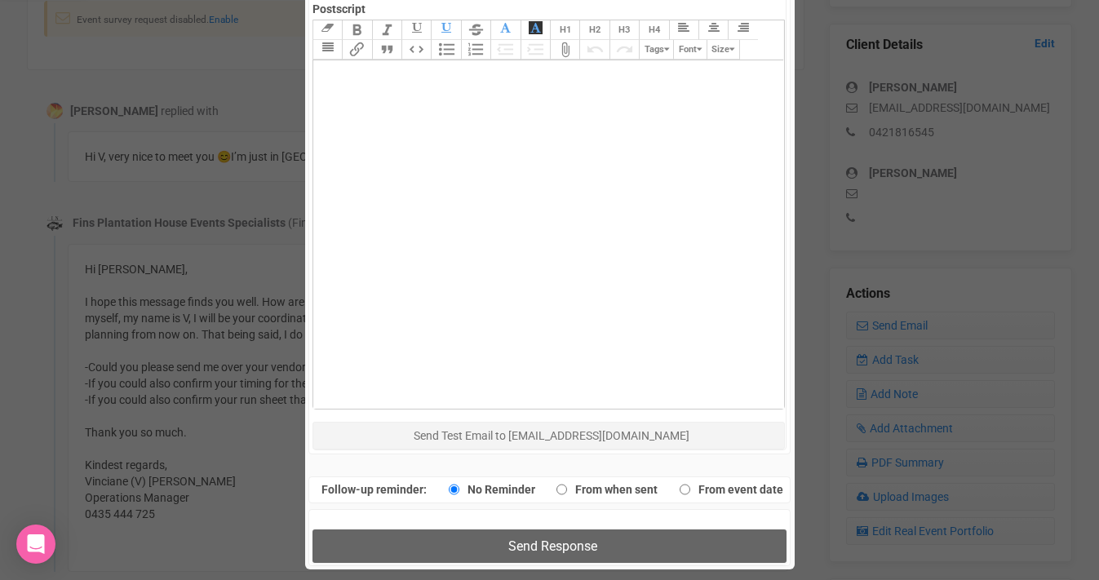
scroll to position [747, 0]
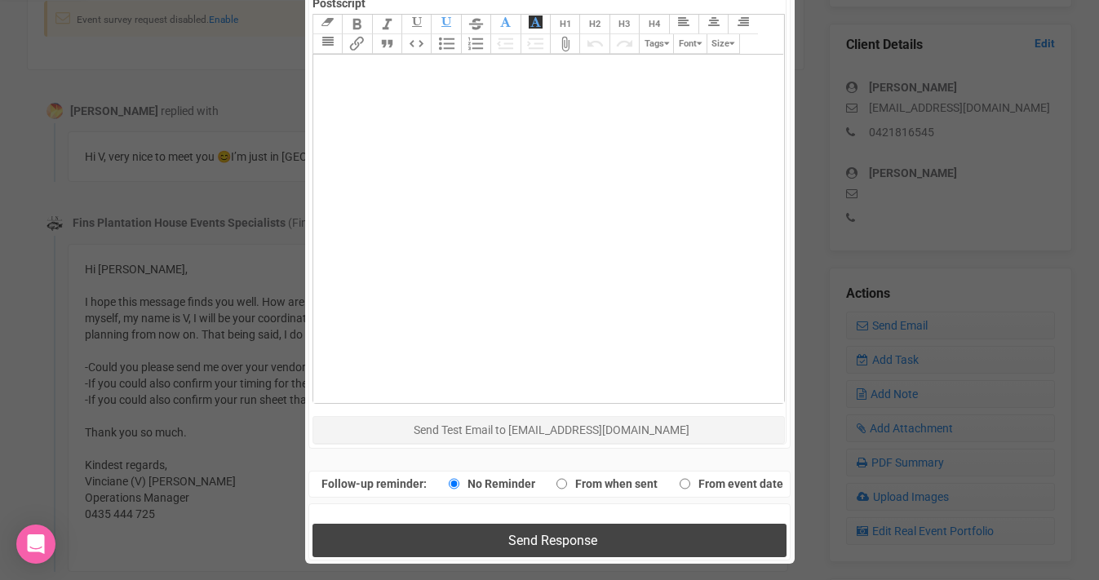
click at [504, 542] on button "Send Response" at bounding box center [549, 540] width 474 height 33
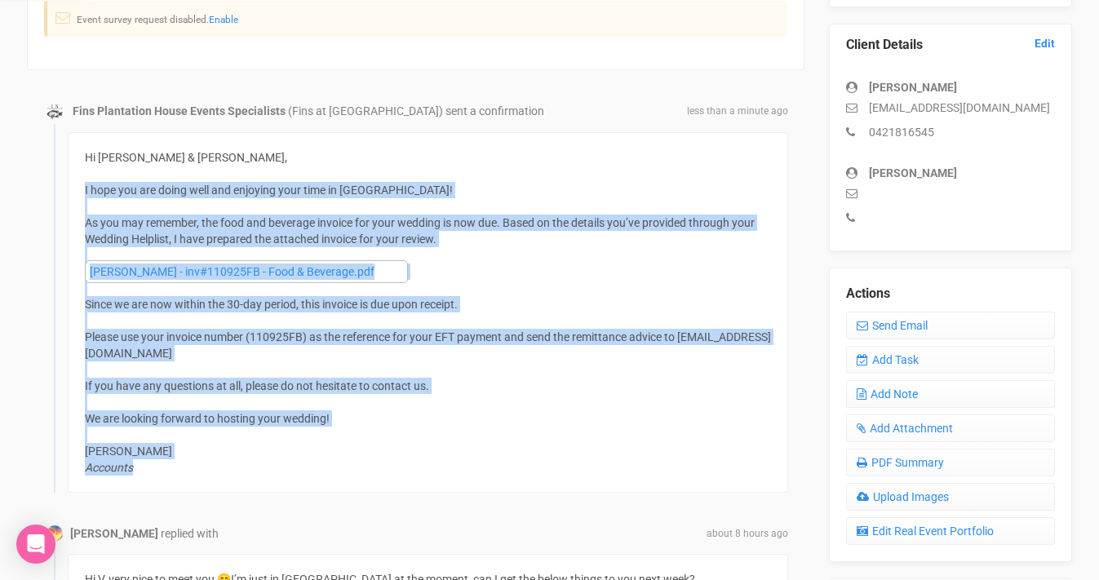
drag, startPoint x: 84, startPoint y: 190, endPoint x: 360, endPoint y: 465, distance: 389.4
click at [360, 465] on div "Hi Sarah & Julian, I hope you are doing well and enjoying your time in Bali! As…" at bounding box center [428, 312] width 686 height 326
copy div "I hope you are doing well and enjoying your time in Bali! As you may remember, …"
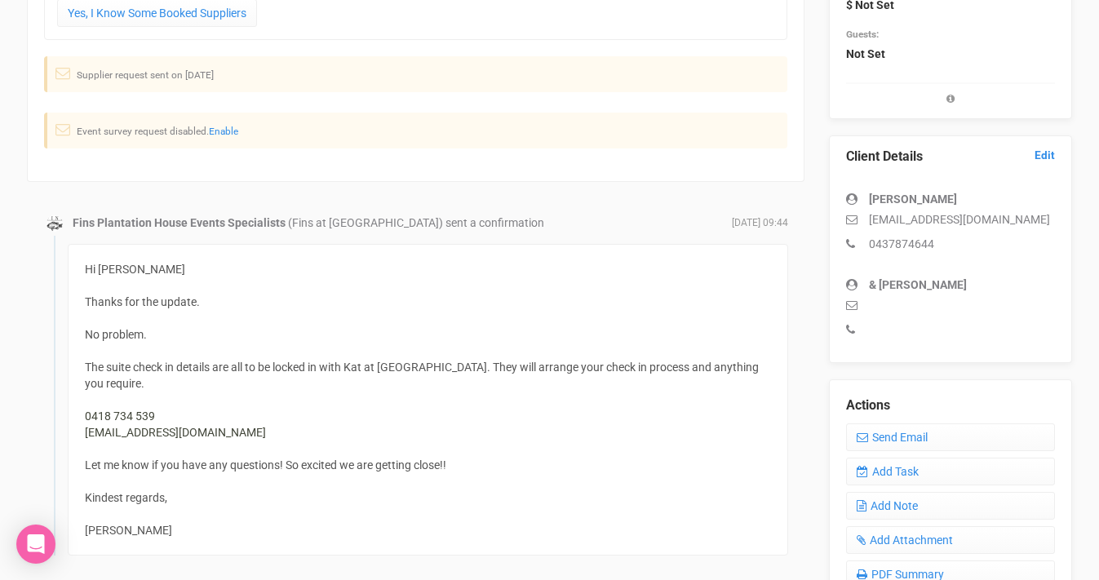
scroll to position [306, 0]
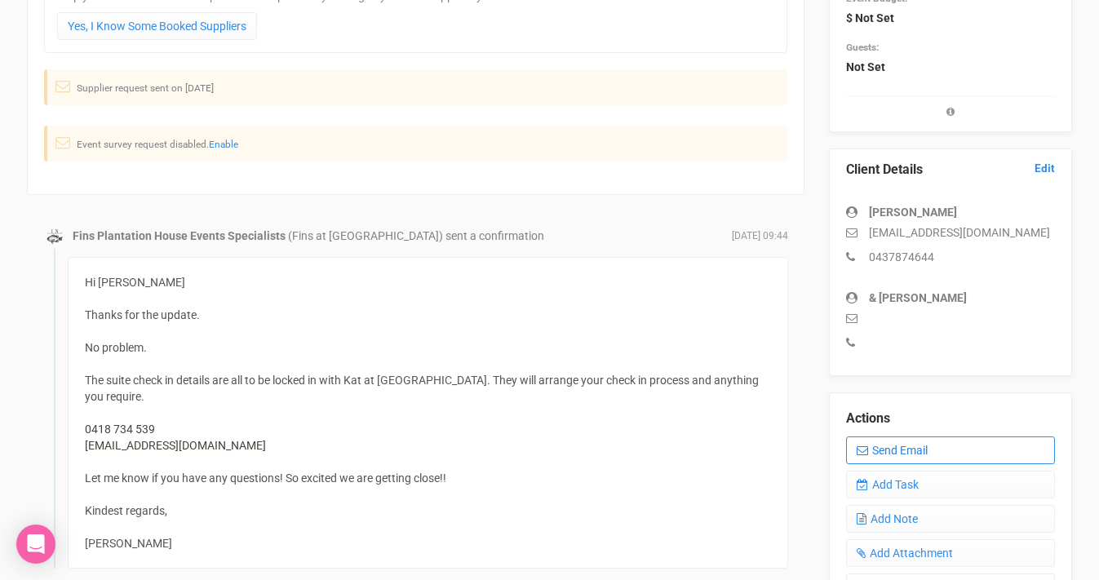
click at [882, 442] on link "Send Email" at bounding box center [950, 450] width 209 height 28
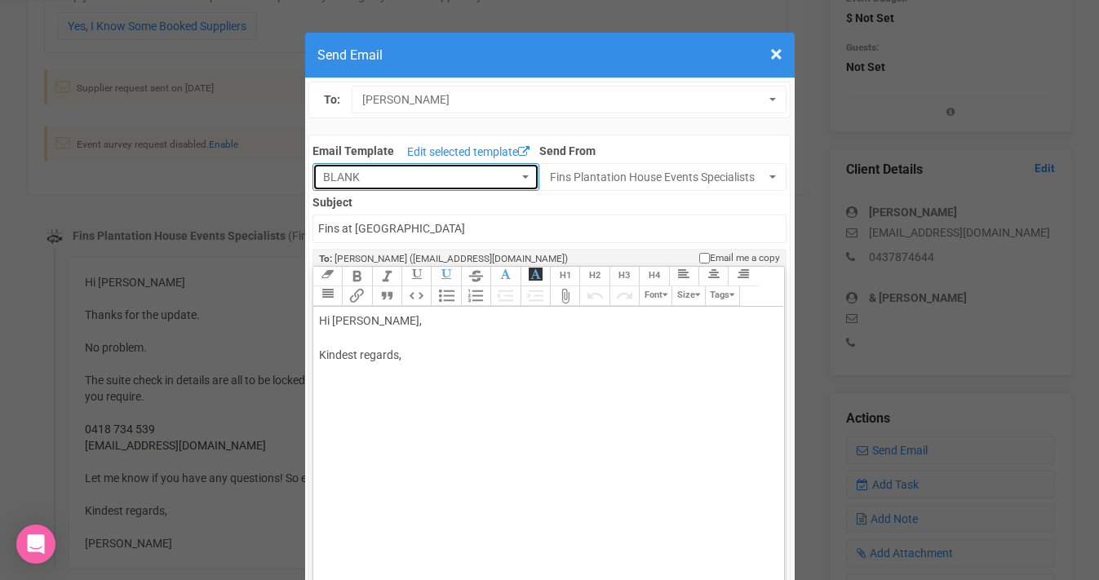
click at [461, 175] on span "BLANK" at bounding box center [420, 177] width 195 height 16
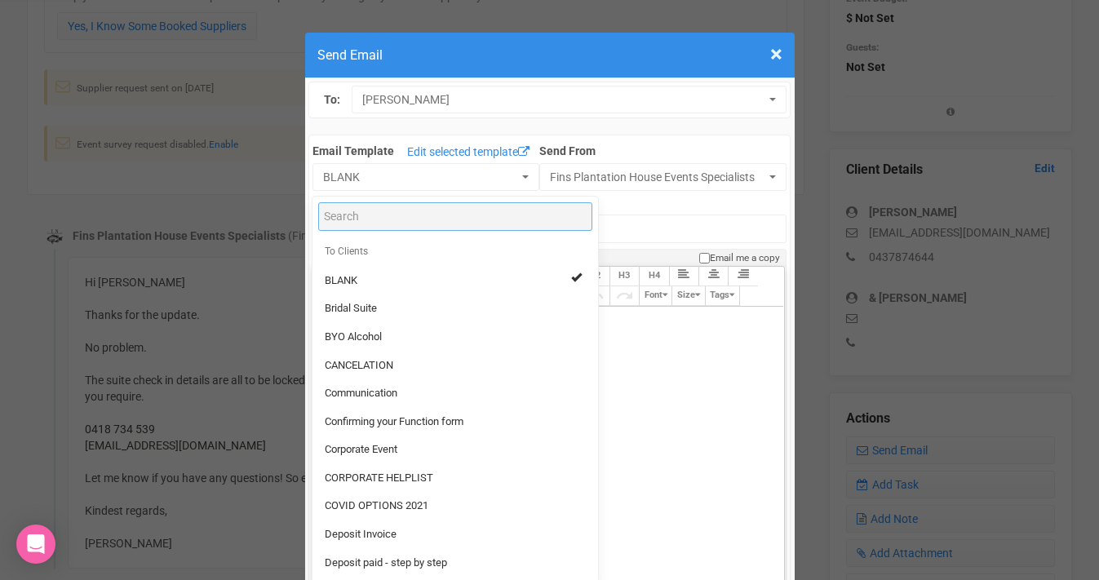
click at [401, 212] on input "Search" at bounding box center [455, 216] width 274 height 29
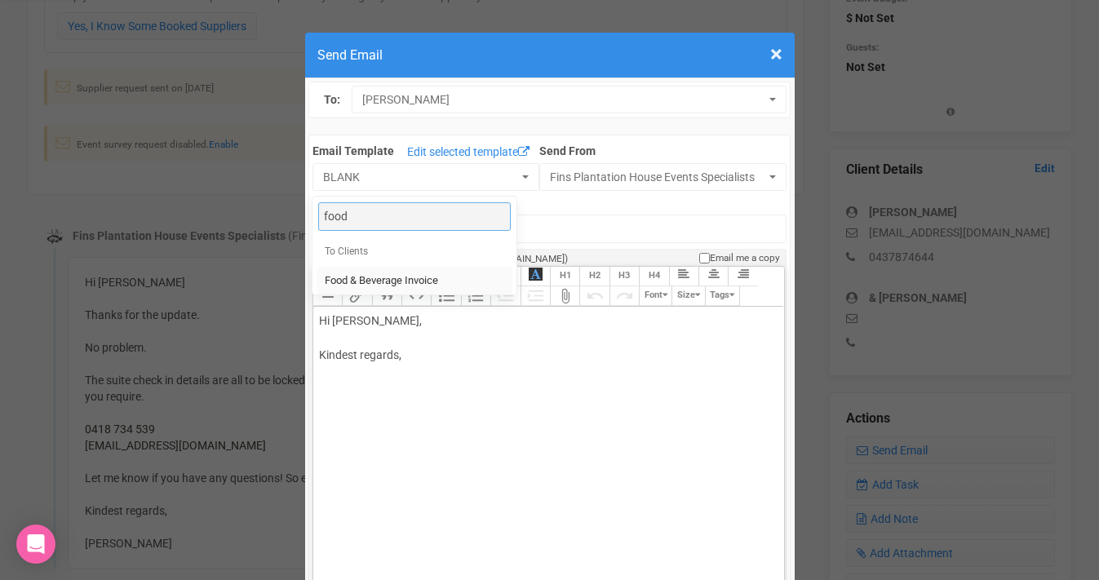
type input "food"
click at [401, 276] on span "Food & Beverage Invoice" at bounding box center [381, 280] width 113 height 15
select select "327134"
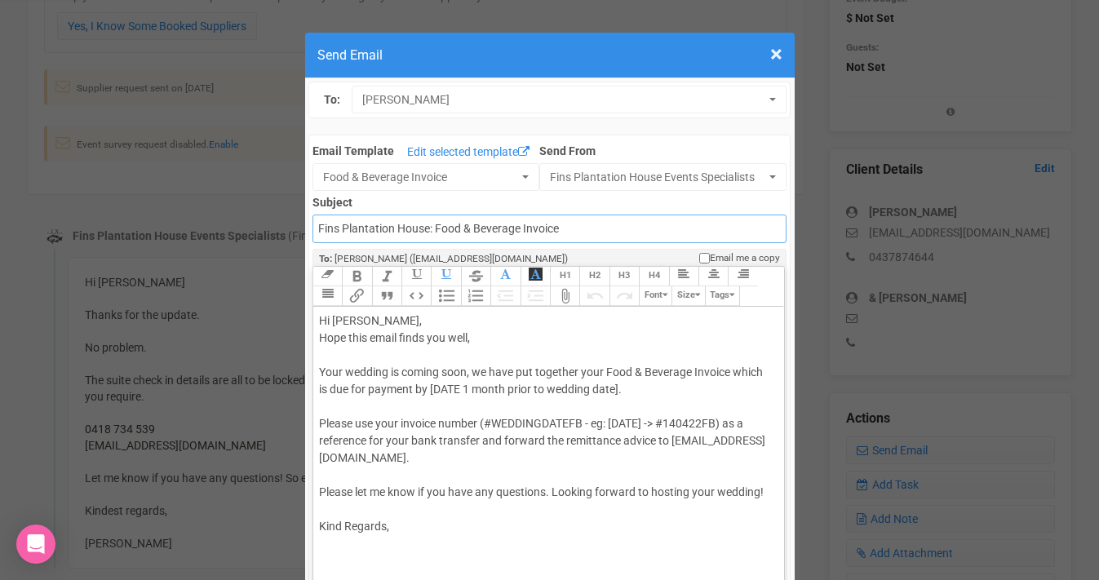
click at [320, 228] on input "Fins Plantation House: Food & Beverage Invoice" at bounding box center [549, 229] width 474 height 29
click at [397, 227] on input "Accounts - Fins Plantation House: Food & Beverage Invoice" at bounding box center [549, 229] width 474 height 29
click at [505, 230] on input "Accounts - Fins at Plantation House: Food & Beverage Invoice" at bounding box center [549, 229] width 474 height 29
click at [649, 231] on input "Accounts - Fins at Plantation House - Food & Beverage Invoice" at bounding box center [549, 229] width 474 height 29
click at [519, 394] on div "Hi Molly Keir, Hope this email finds you well, Your wedding is coming soon, we …" at bounding box center [546, 423] width 454 height 223
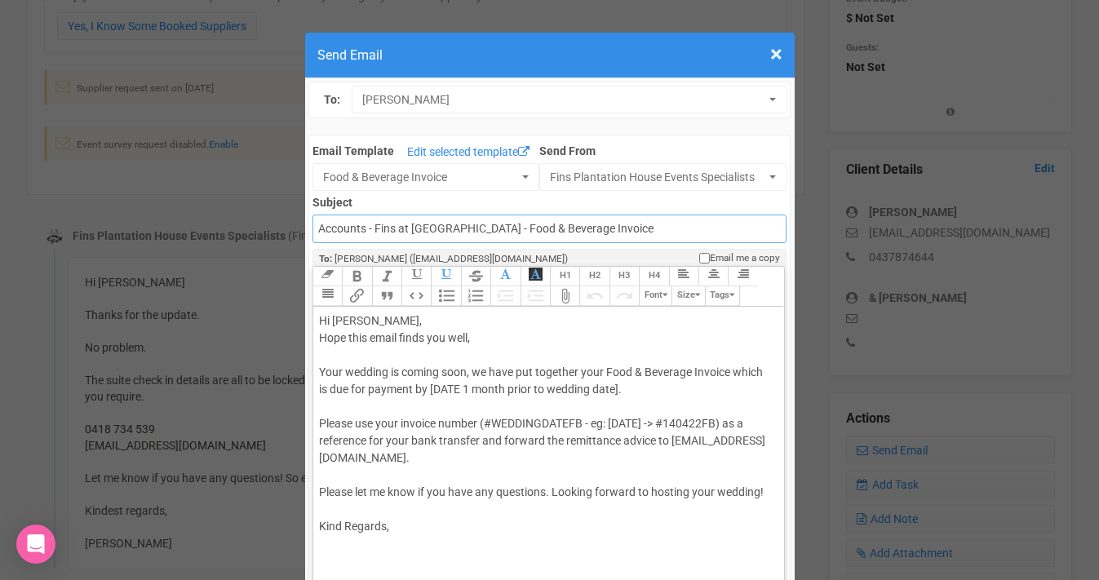
click at [556, 228] on input "Accounts - Fins at Plantation House - Food & Beverage Invoice" at bounding box center [549, 229] width 474 height 29
drag, startPoint x: 637, startPoint y: 229, endPoint x: 501, endPoint y: 228, distance: 136.2
click at [501, 228] on input "Accounts - Fins at Plantation House - Food & Beverage Invoice" at bounding box center [549, 229] width 474 height 29
type input "Accounts - Fins at Plantation House - Food & Beverage Invoice"
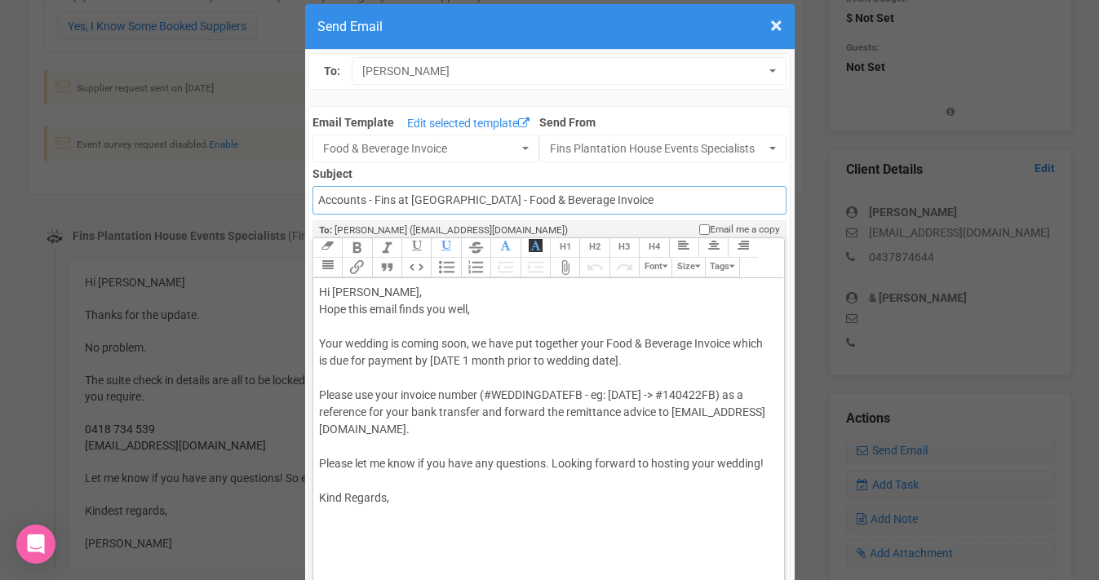
scroll to position [38, 0]
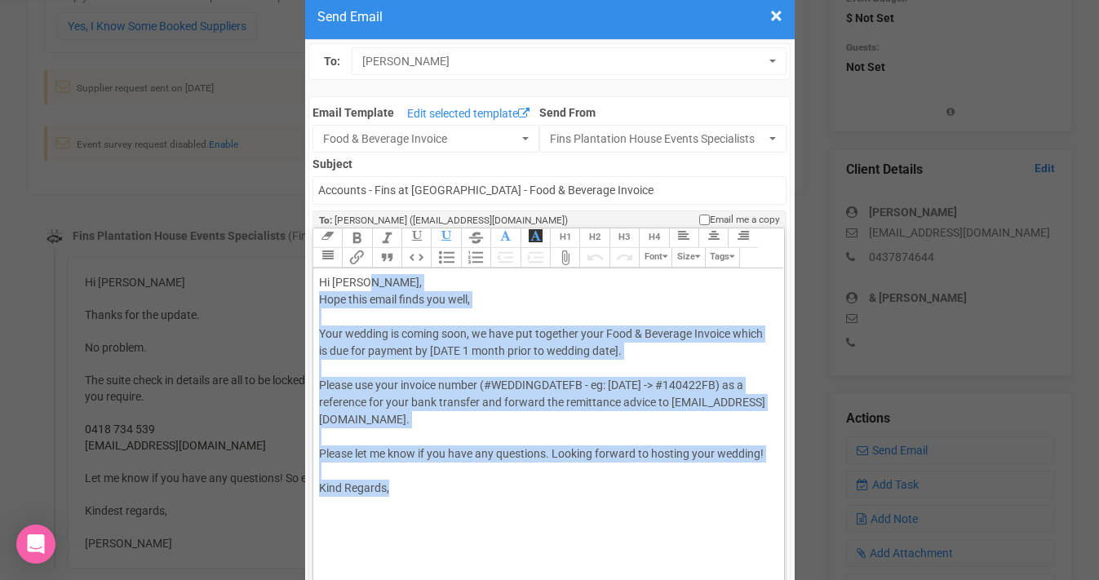
drag, startPoint x: 362, startPoint y: 283, endPoint x: 413, endPoint y: 507, distance: 229.2
click at [413, 507] on trix-editor "Hi Molly Keir, Hope this email finds you well, Your wedding is coming soon, we …" at bounding box center [548, 442] width 471 height 348
paste trix-editor "<span style="background-color: rgb(255, 255, 255); font-family: Roboto, Helveti…"
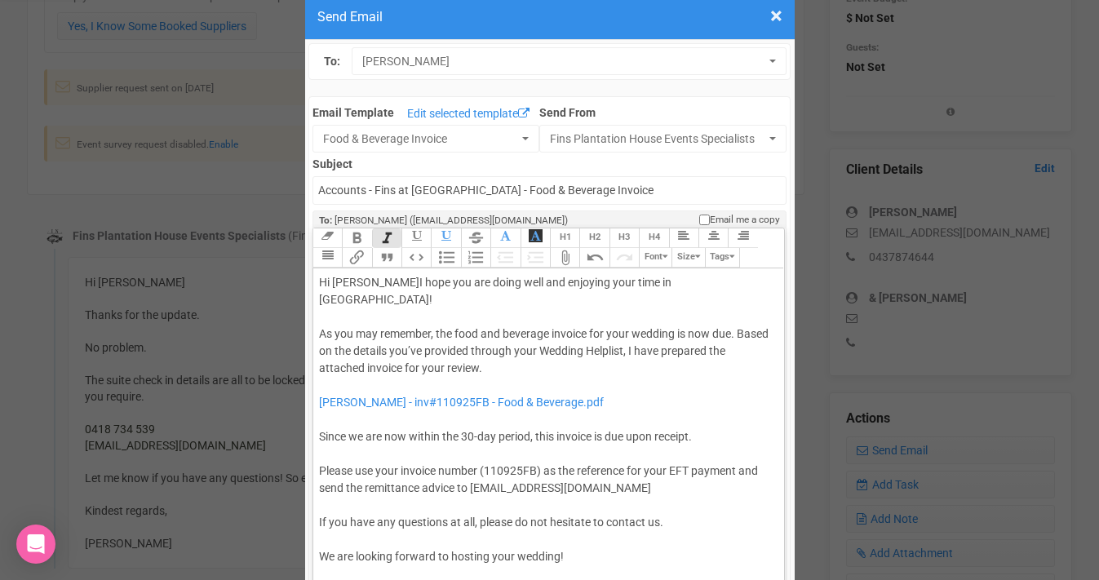
click at [361, 281] on div "Hi Molly I hope you are doing well and enjoying your time in Bali! As you may r…" at bounding box center [546, 445] width 454 height 343
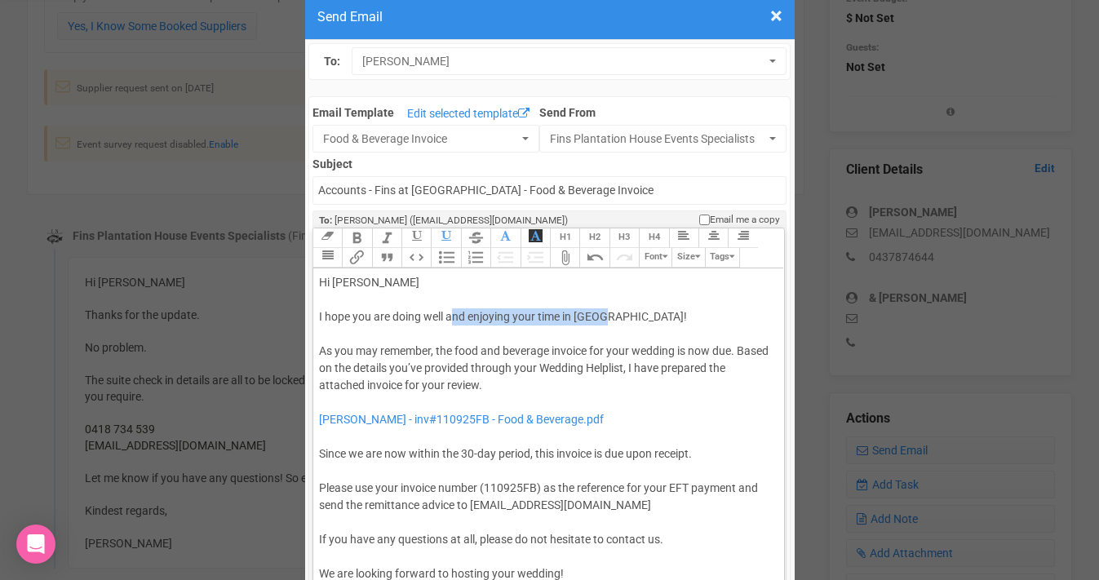
drag, startPoint x: 451, startPoint y: 315, endPoint x: 601, endPoint y: 312, distance: 150.1
click at [601, 312] on div "Hi Molly I hope you are doing well and enjoying your time in Bali! As you may r…" at bounding box center [546, 454] width 454 height 360
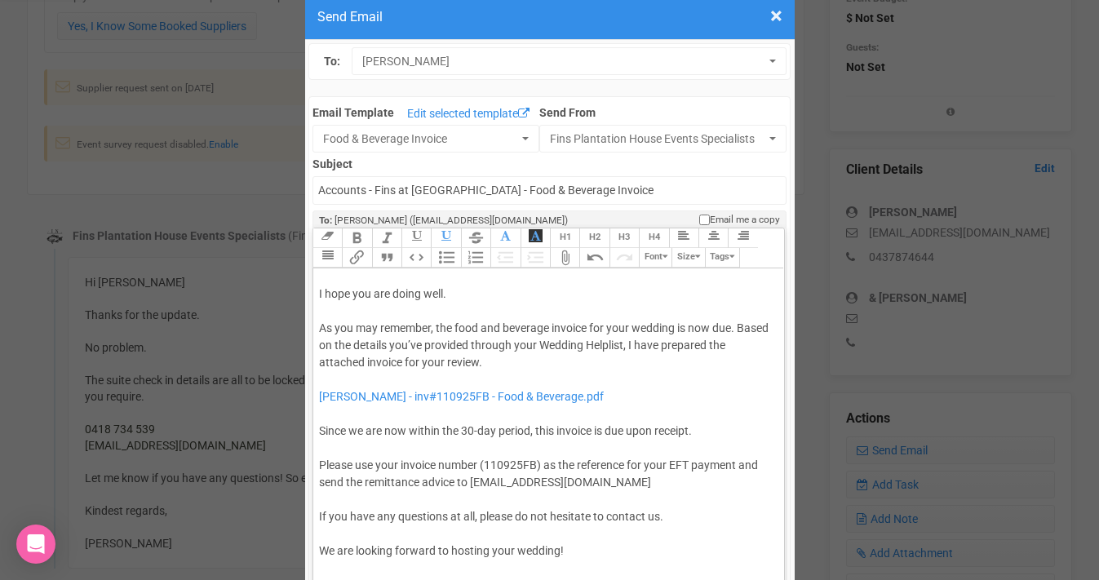
click at [410, 343] on span "I hope you are doing well. As you may remember, the food and beverage invoice f…" at bounding box center [543, 328] width 449 height 82
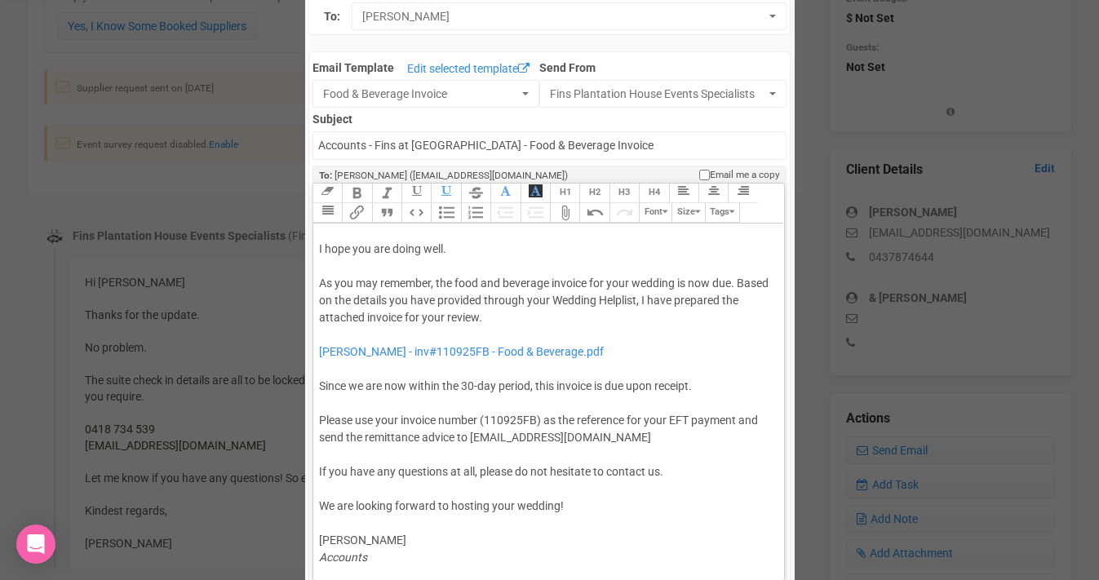
scroll to position [84, 0]
drag, startPoint x: 614, startPoint y: 350, endPoint x: 295, endPoint y: 351, distance: 319.0
click at [295, 351] on div "× Close Send Email To: Molly Keir Molly Keir Molly Keir Email Template Edit sel…" at bounding box center [549, 579] width 1099 height 1278
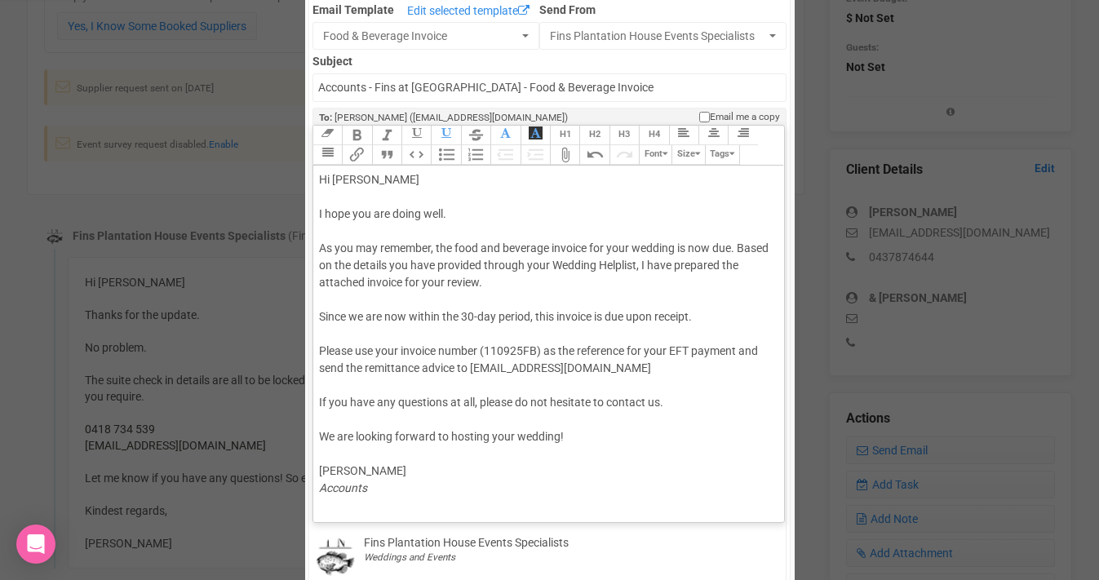
scroll to position [148, 0]
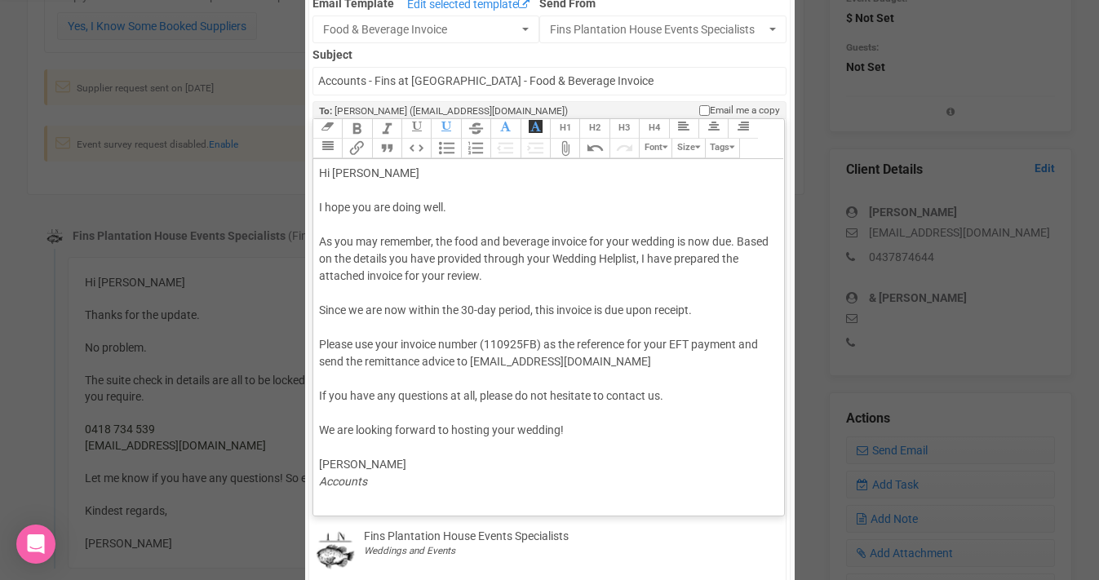
click at [498, 342] on span "I hope you are doing well. As you may remember, the food and beverage invoice f…" at bounding box center [543, 336] width 449 height 270
click at [346, 325] on div "Hi Molly I hope you are doing well. As you may remember, the food and beverage …" at bounding box center [546, 327] width 454 height 325
click at [349, 285] on div "Hi Molly I hope you are doing well. As you may remember, the food and beverage …" at bounding box center [546, 327] width 454 height 325
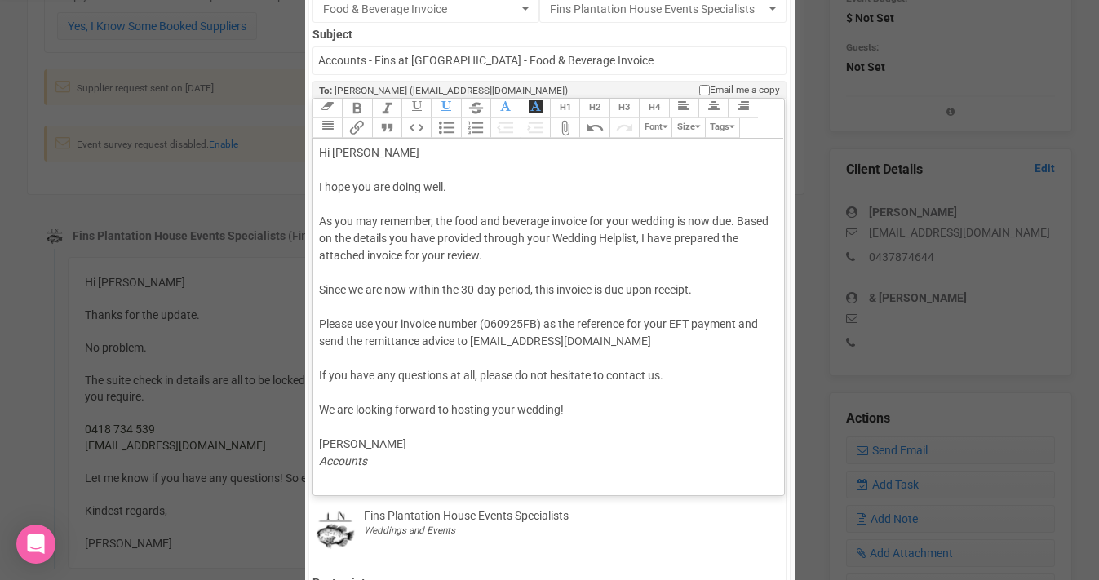
click at [565, 130] on button "Attach Files" at bounding box center [564, 128] width 29 height 20
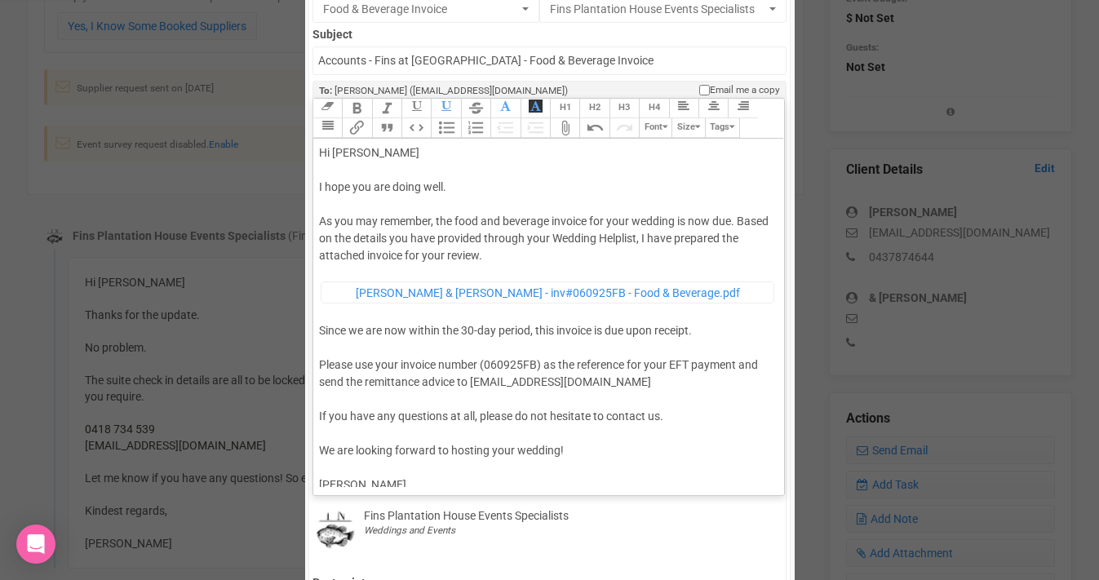
click at [367, 150] on div "Hi Molly I hope you are doing well. As you may remember, the food and beverage …" at bounding box center [546, 327] width 454 height 366
drag, startPoint x: 353, startPoint y: 183, endPoint x: 491, endPoint y: 180, distance: 137.9
click at [491, 180] on div "Hi Molly & Aaron, I hope you are doing well. As you may remember, the food and …" at bounding box center [546, 327] width 454 height 366
click at [636, 238] on span "I hope this email finds you well. As you may remember, the food and beverage in…" at bounding box center [543, 221] width 449 height 82
type trix-editor "<div>Hi Molly &amp; Aaron, <br><br><span style="background-color: rgb(255, 255,…"
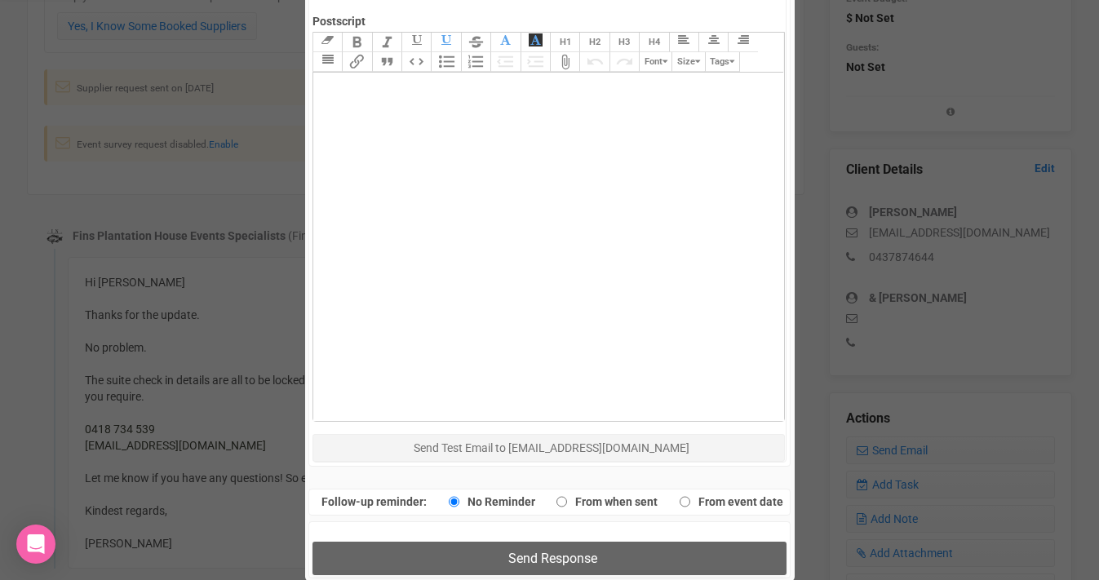
scroll to position [747, 0]
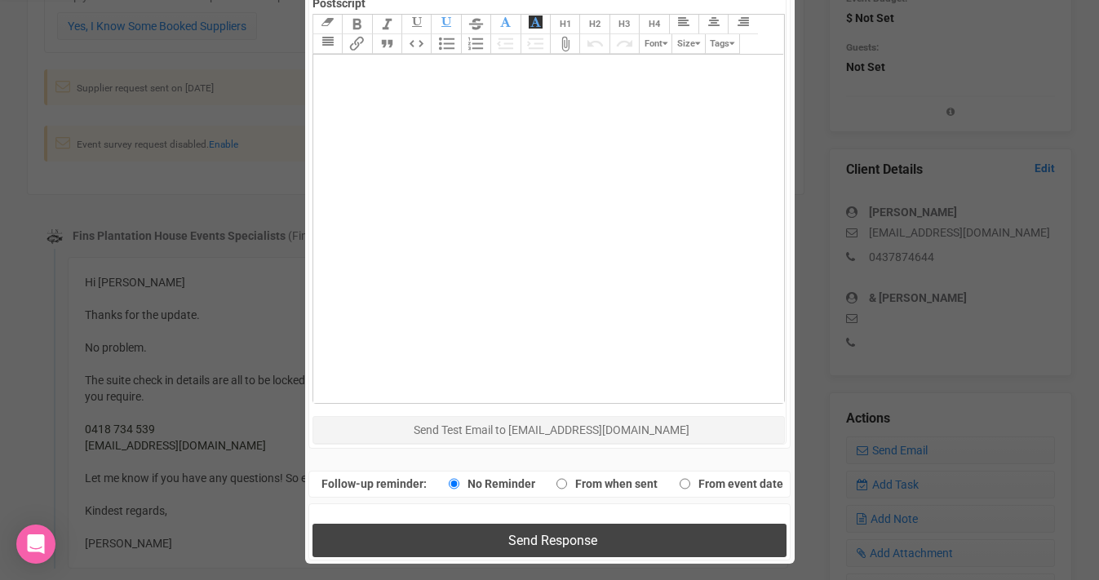
click at [516, 538] on span "Send Response" at bounding box center [552, 540] width 89 height 15
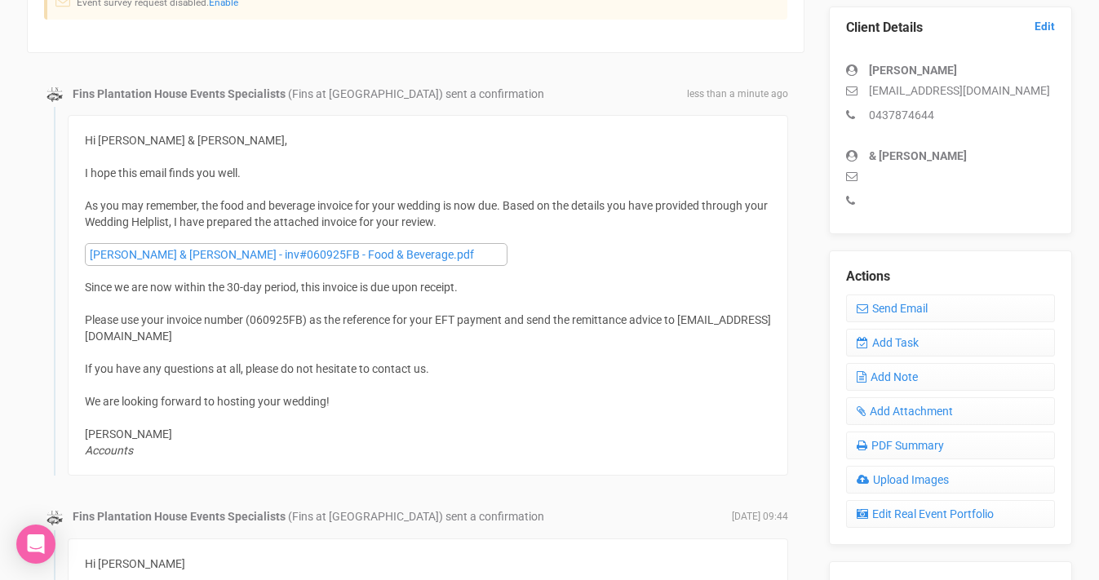
scroll to position [451, 0]
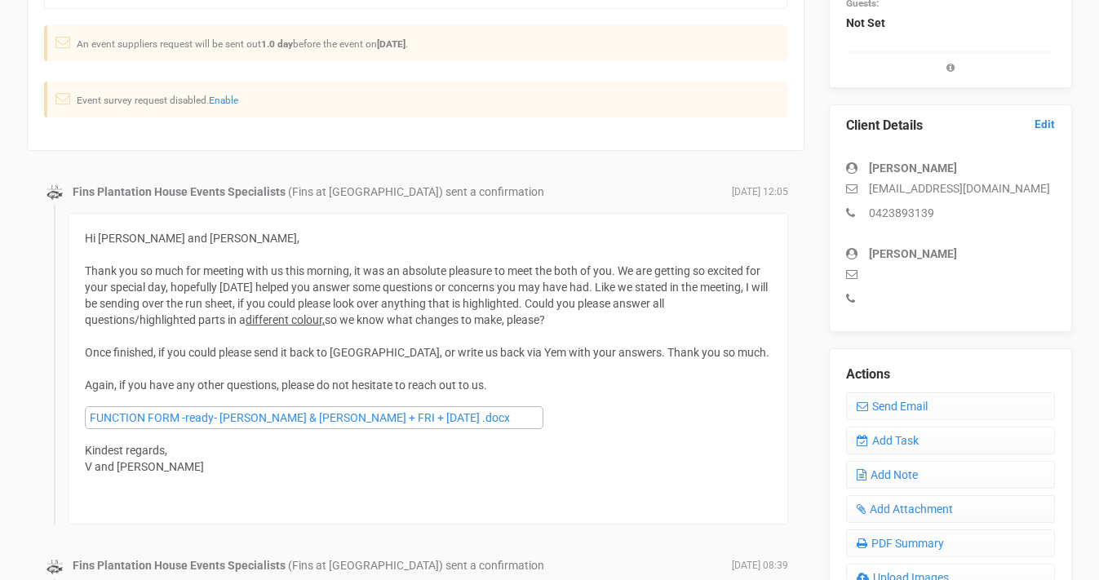
scroll to position [400, 0]
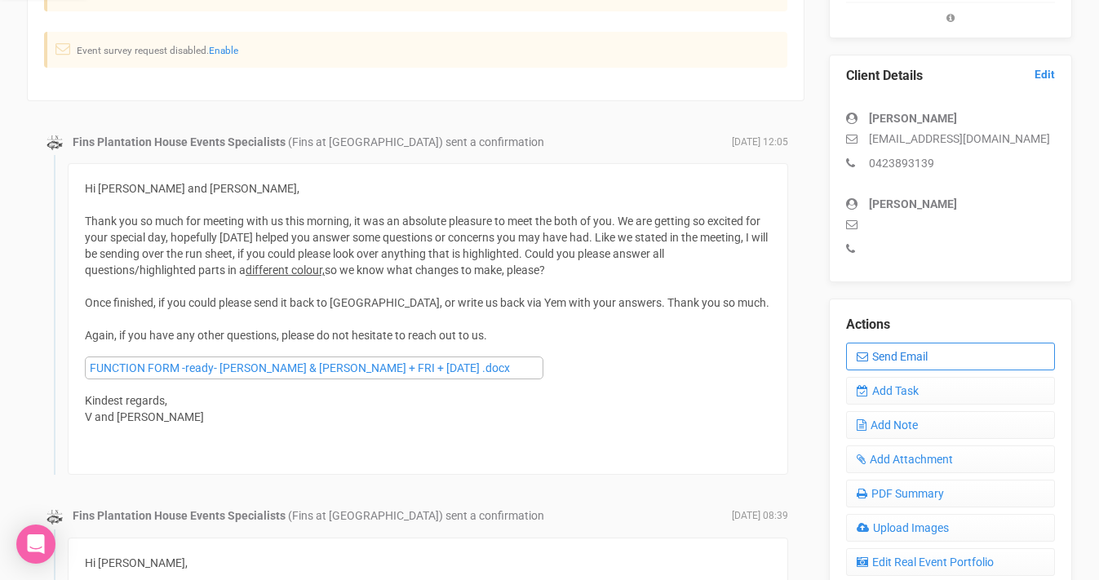
click at [886, 355] on link "Send Email" at bounding box center [950, 357] width 209 height 28
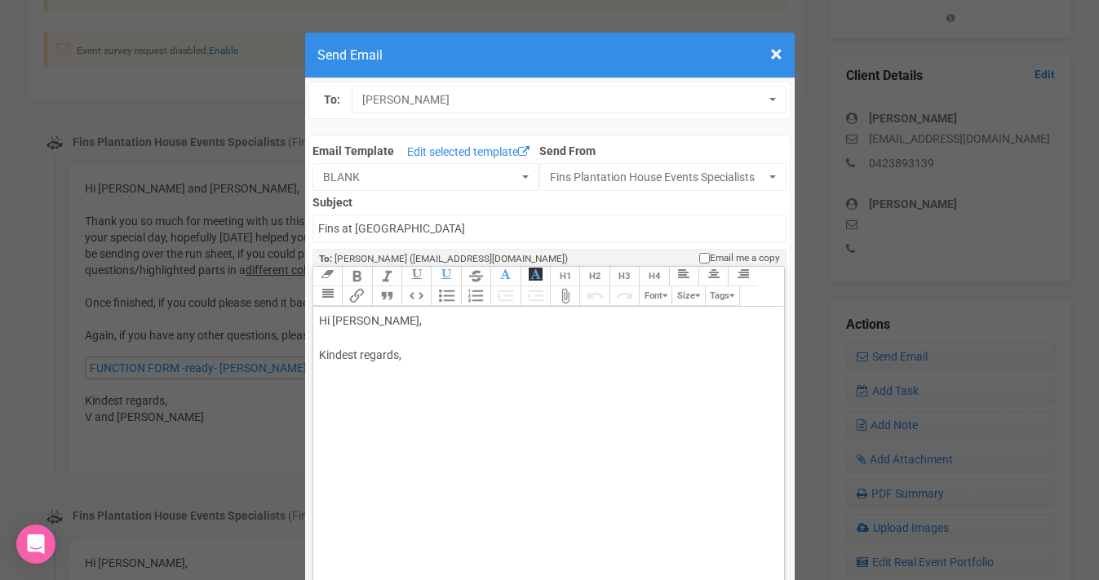
click at [355, 321] on div "Hi [PERSON_NAME], Kindest regards," at bounding box center [546, 355] width 454 height 86
drag, startPoint x: 323, startPoint y: 339, endPoint x: 435, endPoint y: 396, distance: 125.9
click at [435, 396] on div "Hi [PERSON_NAME] and [PERSON_NAME], Kindest regards," at bounding box center [546, 355] width 454 height 86
paste trix-editor "lore ipsum="dolorsitam-conse: adi(956, 023, 216); elit-seddoe: Tempor, Incididu…"
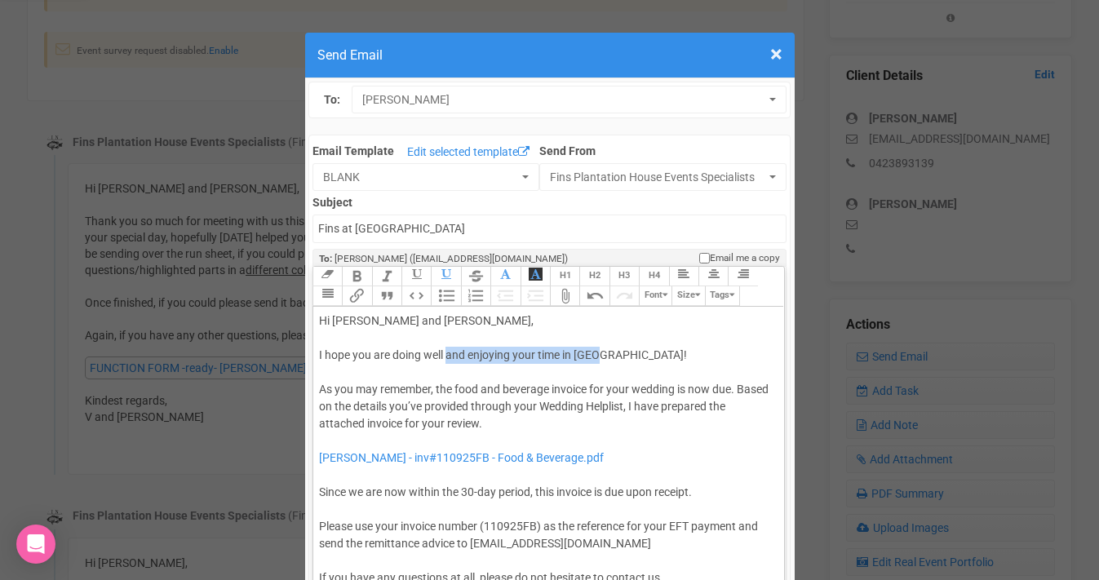
drag, startPoint x: 447, startPoint y: 356, endPoint x: 596, endPoint y: 355, distance: 148.5
click at [596, 355] on span "I hope you are doing well and enjoying your time in [GEOGRAPHIC_DATA]! As you m…" at bounding box center [543, 389] width 449 height 82
click at [411, 404] on span "I hope you are doing well! As you may remember, the food and beverage invoice f…" at bounding box center [543, 389] width 449 height 82
click at [641, 408] on span "I hope you are doing well! As you may remember, the food and beverage invoice f…" at bounding box center [543, 389] width 449 height 82
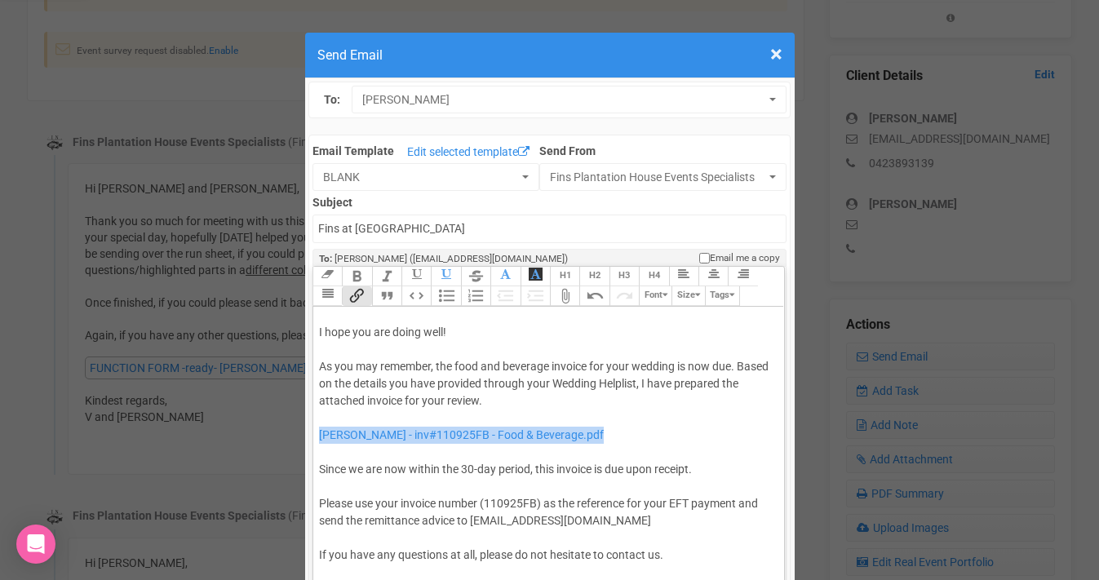
drag, startPoint x: 605, startPoint y: 435, endPoint x: 312, endPoint y: 437, distance: 293.7
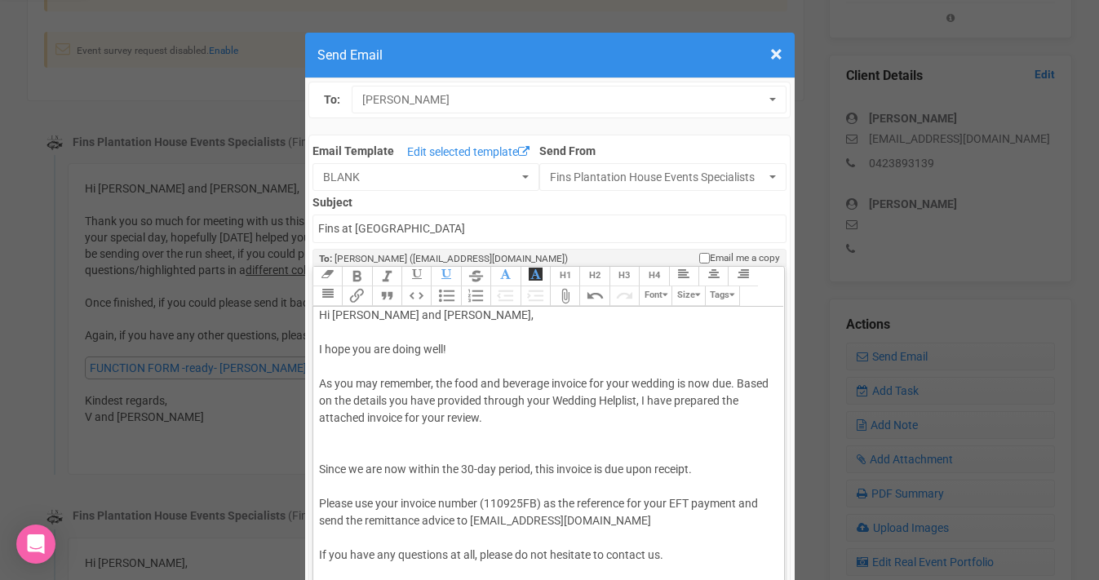
scroll to position [0, 0]
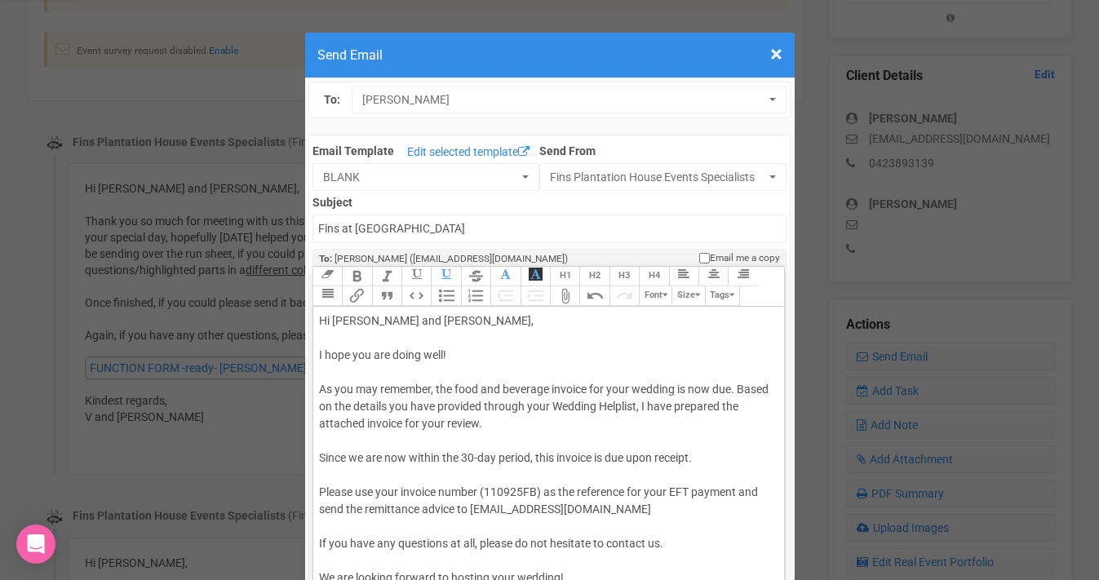
click at [565, 295] on button "Attach Files" at bounding box center [564, 296] width 29 height 20
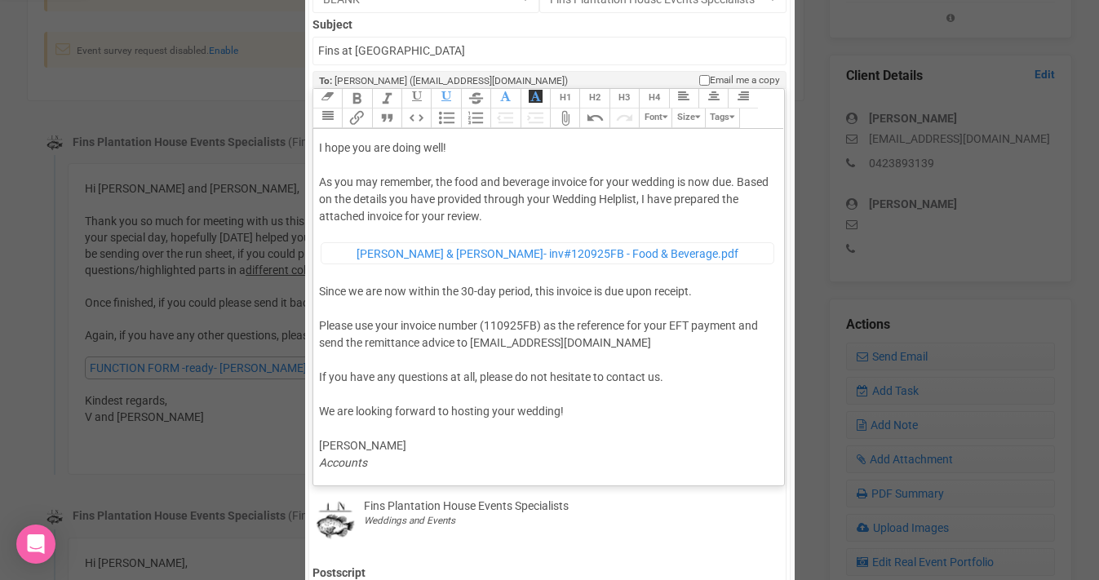
scroll to position [193, 0]
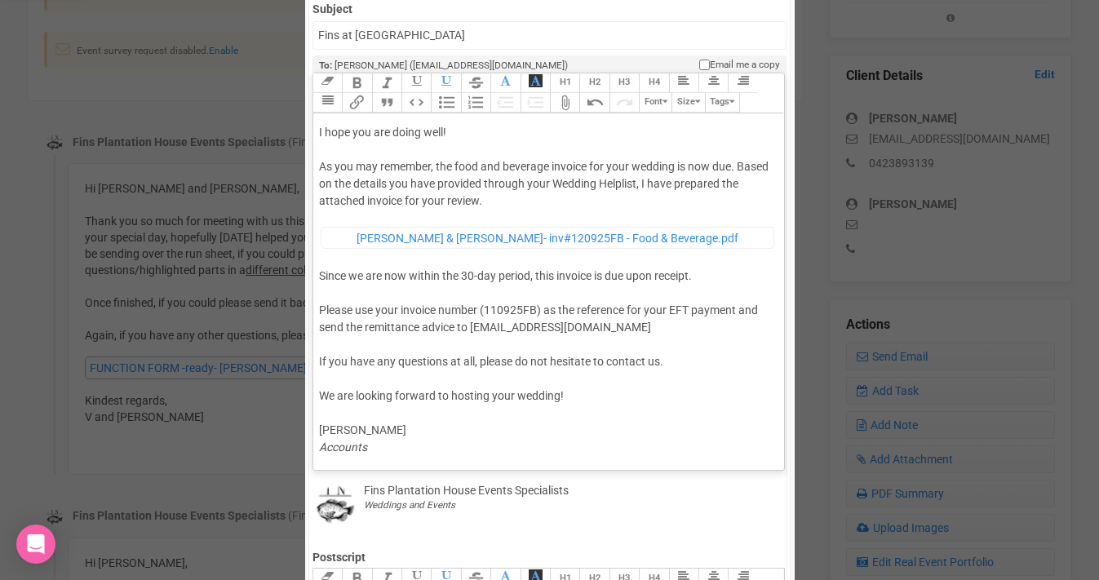
click at [498, 308] on span "Since we are now within the 30-day period, this invoice is due upon receipt. Pl…" at bounding box center [538, 352] width 439 height 167
type trix-editor "<div>Hi [PERSON_NAME] and [PERSON_NAME],<br><br><span style="background-color: …"
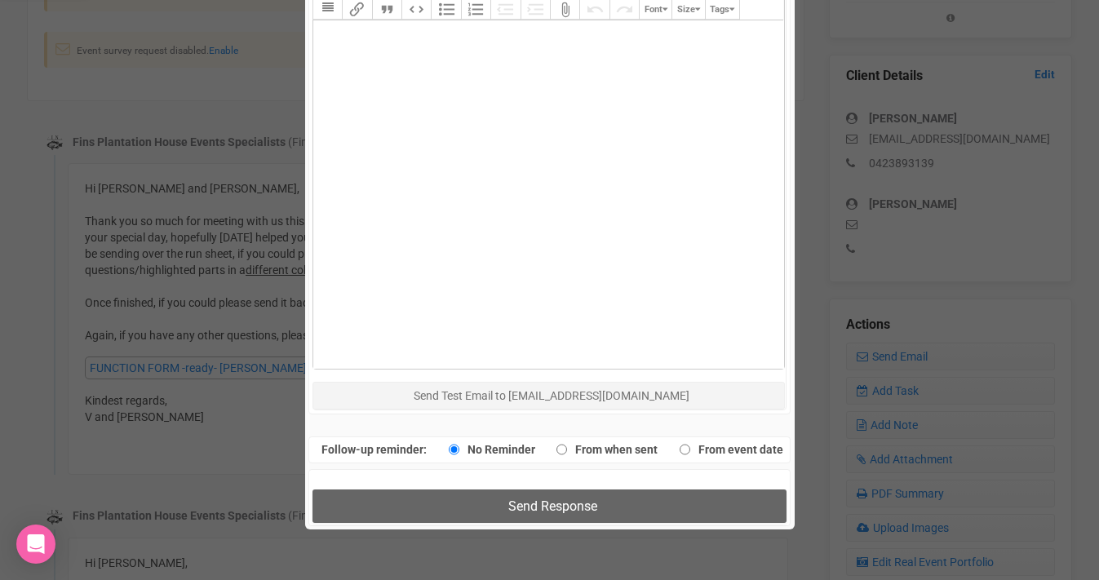
scroll to position [794, 0]
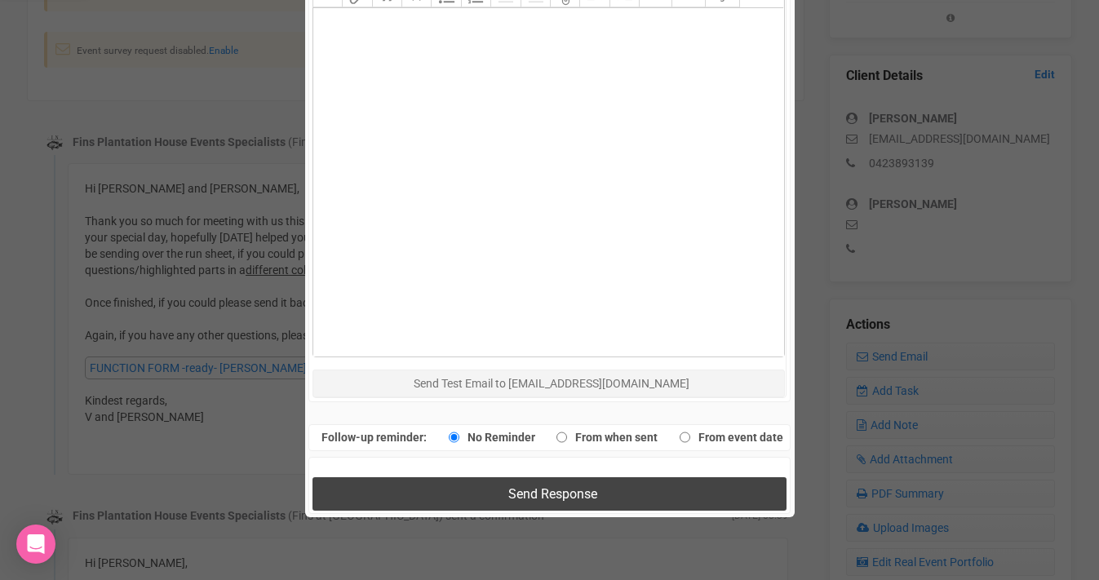
click at [517, 491] on span "Send Response" at bounding box center [552, 493] width 89 height 15
